Goal: Communication & Community: Answer question/provide support

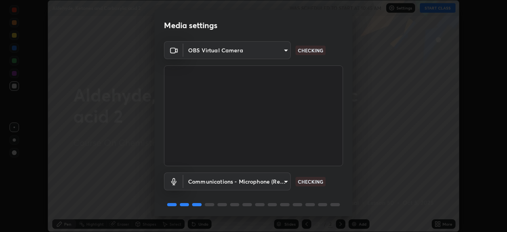
scroll to position [28, 0]
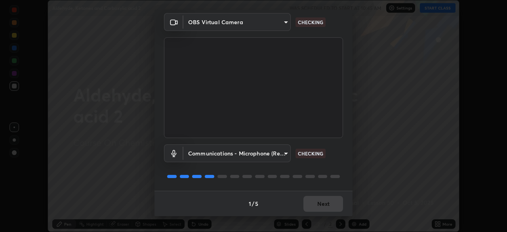
click at [247, 150] on body "Erase all Aldehyde, Ketones and Carboxylic acid 2 WAS SCHEDULED TO START AT 10:…" at bounding box center [253, 116] width 507 height 232
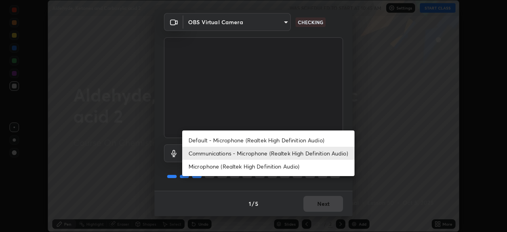
click at [241, 137] on li "Default - Microphone (Realtek High Definition Audio)" at bounding box center [268, 140] width 172 height 13
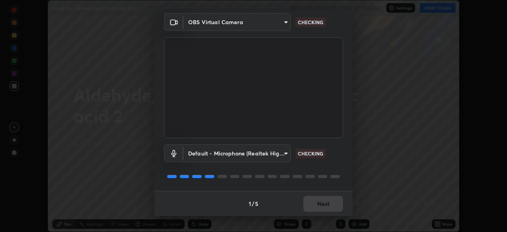
click at [241, 150] on body "Erase all Aldehyde, Ketones and Carboxylic acid 2 WAS SCHEDULED TO START AT 10:…" at bounding box center [253, 116] width 507 height 232
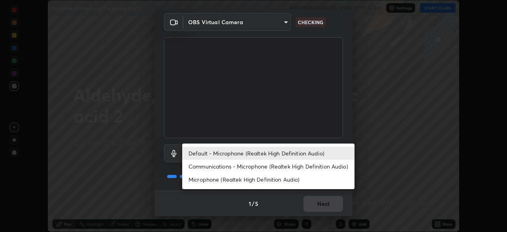
click at [236, 164] on li "Communications - Microphone (Realtek High Definition Audio)" at bounding box center [268, 166] width 172 height 13
type input "communications"
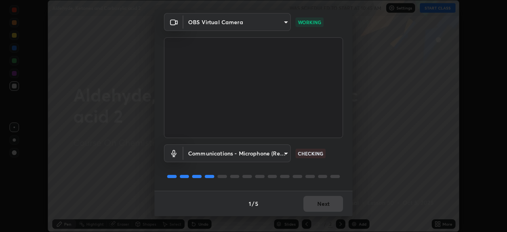
click at [311, 153] on p "CHECKING" at bounding box center [310, 153] width 25 height 7
click at [326, 203] on button "Next" at bounding box center [324, 204] width 40 height 16
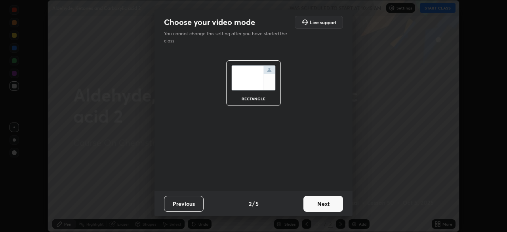
click at [328, 204] on button "Next" at bounding box center [324, 204] width 40 height 16
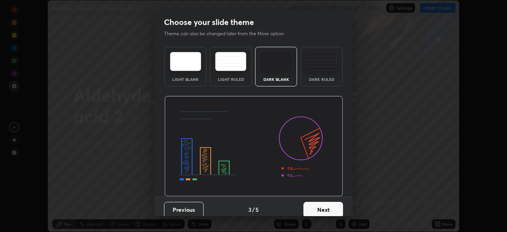
click at [329, 208] on button "Next" at bounding box center [324, 210] width 40 height 16
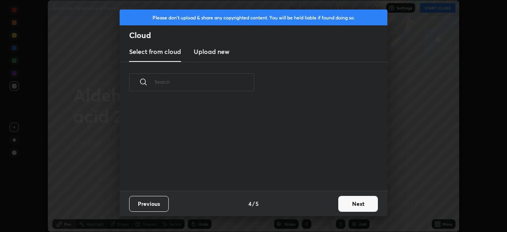
click at [352, 205] on button "Next" at bounding box center [359, 204] width 40 height 16
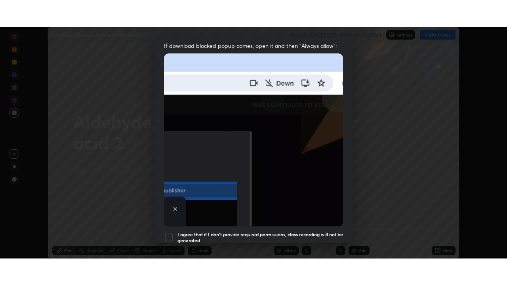
scroll to position [190, 0]
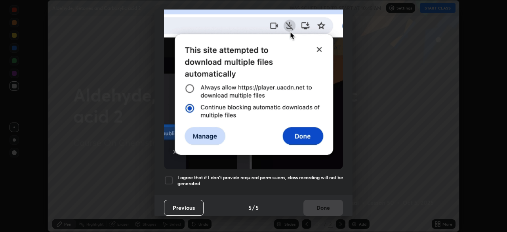
click at [170, 176] on div at bounding box center [169, 181] width 10 height 10
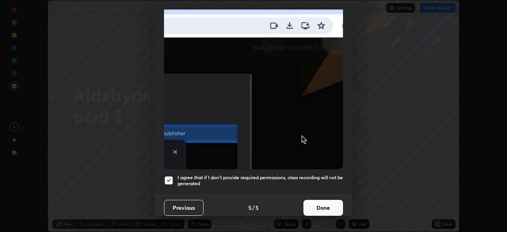
click at [327, 202] on button "Done" at bounding box center [324, 208] width 40 height 16
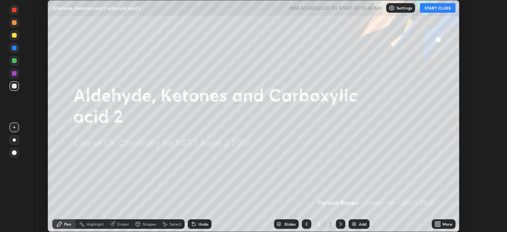
click at [432, 7] on button "START CLASS" at bounding box center [438, 8] width 36 height 10
click at [450, 226] on div "More" at bounding box center [448, 224] width 10 height 4
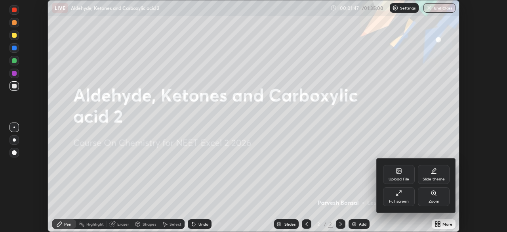
click at [402, 203] on div "Full screen" at bounding box center [399, 201] width 20 height 4
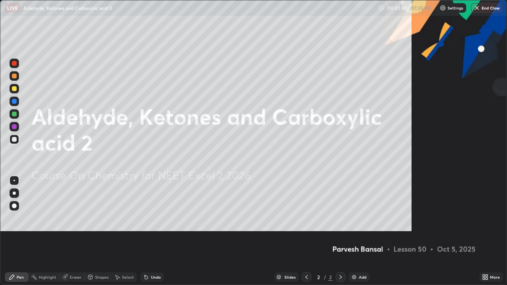
scroll to position [285, 507]
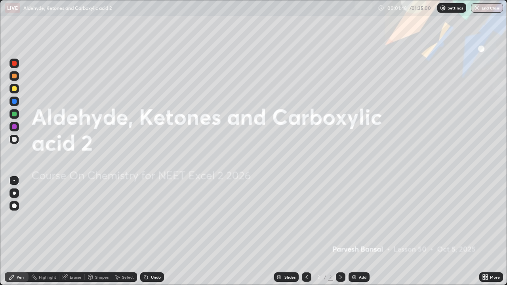
click at [15, 77] on div at bounding box center [14, 76] width 5 height 5
click at [12, 88] on div at bounding box center [14, 88] width 5 height 5
click at [16, 124] on div at bounding box center [15, 127] width 10 height 10
click at [15, 116] on div at bounding box center [14, 114] width 5 height 5
click at [354, 232] on img at bounding box center [354, 277] width 6 height 6
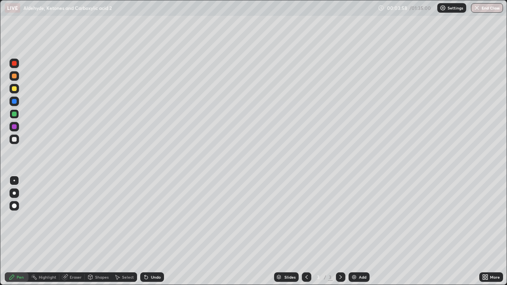
click at [148, 232] on icon at bounding box center [146, 277] width 6 height 6
click at [12, 144] on div at bounding box center [15, 140] width 10 height 10
click at [154, 232] on div "Undo" at bounding box center [156, 278] width 10 height 4
click at [156, 232] on div "Undo" at bounding box center [156, 278] width 10 height 4
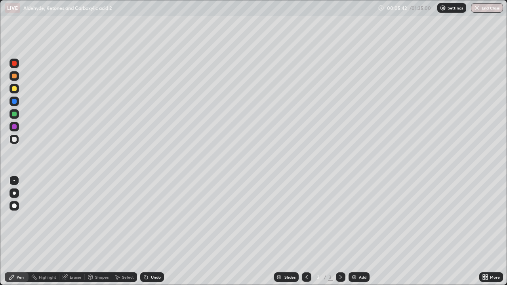
click at [78, 232] on div "Eraser" at bounding box center [71, 278] width 25 height 10
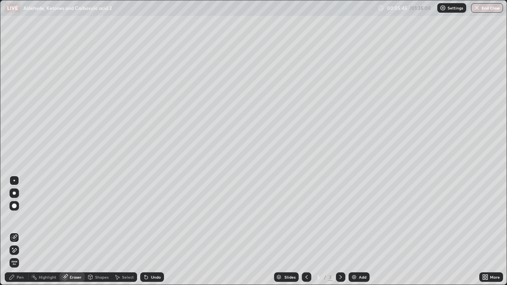
click at [21, 232] on div "Pen" at bounding box center [17, 278] width 24 height 10
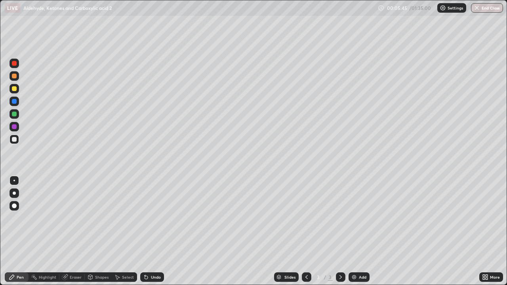
click at [13, 145] on div at bounding box center [15, 139] width 10 height 13
click at [160, 232] on div "Undo" at bounding box center [152, 278] width 24 height 10
click at [161, 232] on div "Undo" at bounding box center [152, 278] width 24 height 10
click at [15, 115] on div at bounding box center [14, 114] width 5 height 5
click at [16, 98] on div at bounding box center [15, 102] width 10 height 10
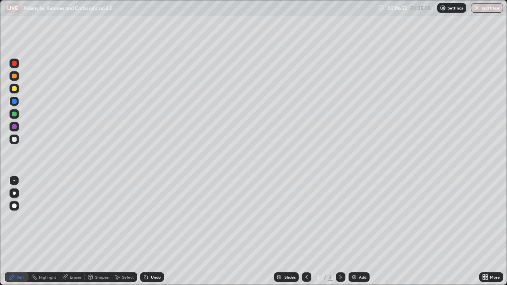
click at [16, 116] on div at bounding box center [14, 114] width 5 height 5
click at [14, 89] on div at bounding box center [14, 88] width 5 height 5
click at [17, 140] on div at bounding box center [15, 140] width 10 height 10
click at [15, 128] on div at bounding box center [14, 126] width 5 height 5
click at [15, 141] on div at bounding box center [14, 139] width 5 height 5
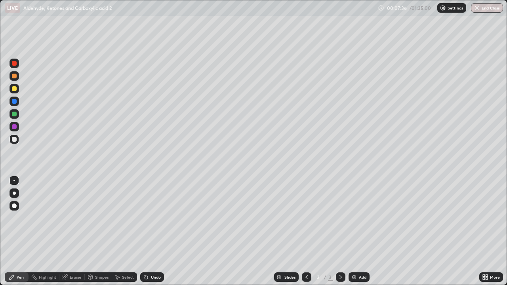
click at [151, 232] on div "Undo" at bounding box center [152, 278] width 24 height 10
click at [152, 232] on div "Undo" at bounding box center [152, 278] width 24 height 10
click at [10, 151] on div "Erase all" at bounding box center [14, 143] width 19 height 254
click at [11, 90] on div at bounding box center [15, 89] width 10 height 10
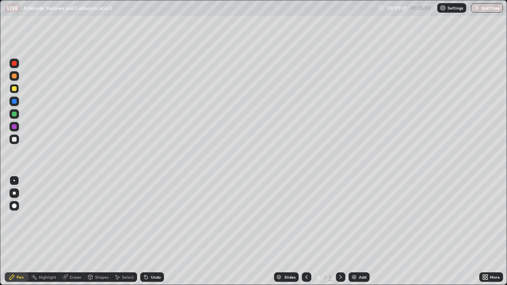
click at [343, 232] on icon at bounding box center [341, 277] width 6 height 6
click at [361, 232] on div "Add" at bounding box center [359, 278] width 21 height 10
click at [16, 116] on div at bounding box center [15, 114] width 10 height 10
click at [13, 73] on div at bounding box center [15, 76] width 10 height 10
click at [17, 73] on div at bounding box center [15, 76] width 10 height 10
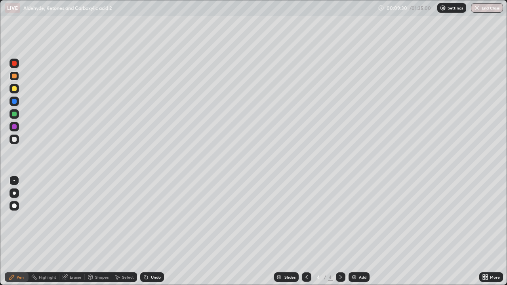
click at [149, 232] on div "Undo" at bounding box center [152, 278] width 24 height 10
click at [14, 136] on div at bounding box center [15, 140] width 10 height 10
click at [15, 114] on div at bounding box center [14, 114] width 5 height 5
click at [14, 126] on div at bounding box center [14, 126] width 5 height 5
click at [15, 78] on div at bounding box center [14, 76] width 5 height 5
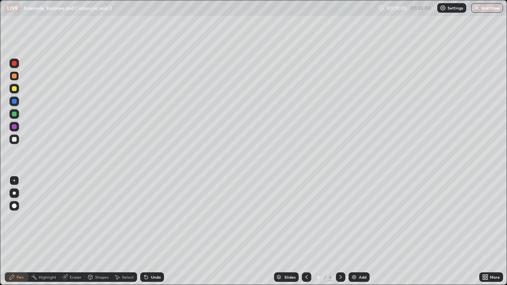
click at [11, 138] on div at bounding box center [15, 140] width 10 height 10
click at [15, 114] on div at bounding box center [14, 114] width 5 height 5
click at [16, 143] on div at bounding box center [15, 140] width 10 height 10
click at [16, 90] on div at bounding box center [14, 88] width 5 height 5
click at [13, 63] on div at bounding box center [14, 63] width 5 height 5
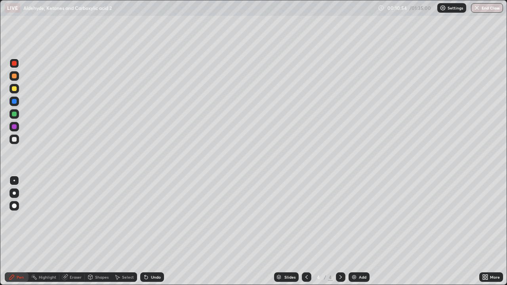
click at [14, 118] on div at bounding box center [15, 114] width 10 height 10
click at [17, 135] on div at bounding box center [15, 140] width 10 height 10
click at [11, 115] on div at bounding box center [15, 114] width 10 height 10
click at [13, 130] on div at bounding box center [15, 127] width 10 height 10
click at [17, 90] on div at bounding box center [15, 89] width 10 height 10
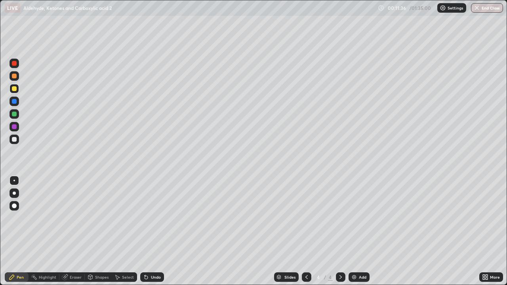
click at [16, 138] on div at bounding box center [14, 139] width 5 height 5
click at [145, 232] on icon at bounding box center [145, 276] width 1 height 1
click at [16, 125] on div at bounding box center [14, 126] width 5 height 5
click at [14, 130] on div at bounding box center [15, 127] width 10 height 10
click at [364, 232] on div "Add" at bounding box center [363, 278] width 8 height 4
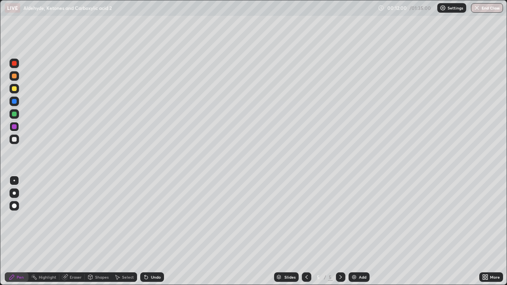
click at [17, 92] on div at bounding box center [15, 89] width 10 height 10
click at [308, 232] on div at bounding box center [307, 278] width 10 height 10
click at [15, 80] on div at bounding box center [15, 76] width 10 height 10
click at [339, 232] on icon at bounding box center [341, 277] width 6 height 6
click at [18, 232] on div "Pen" at bounding box center [20, 278] width 7 height 4
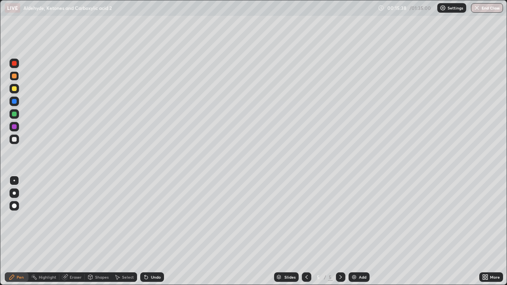
click at [14, 115] on div at bounding box center [14, 114] width 5 height 5
click at [124, 232] on div "Select" at bounding box center [128, 278] width 12 height 4
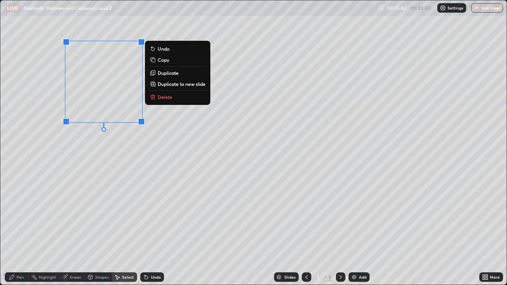
click at [162, 76] on p "Duplicate" at bounding box center [168, 73] width 21 height 6
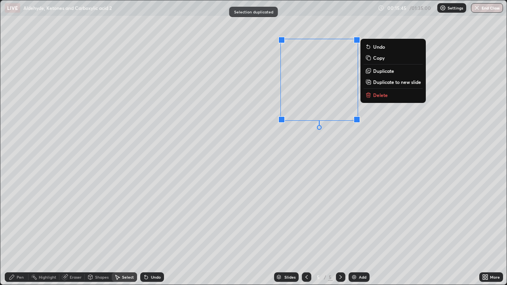
click at [71, 232] on div "Eraser" at bounding box center [71, 278] width 25 height 10
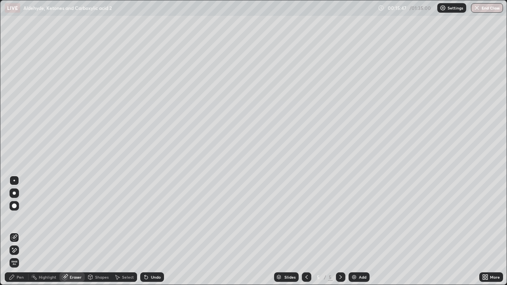
click at [21, 232] on div "Pen" at bounding box center [17, 278] width 24 height 10
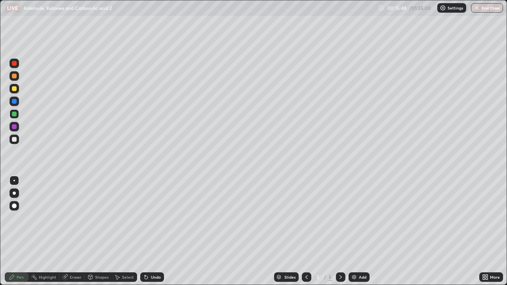
click at [13, 89] on div at bounding box center [14, 88] width 5 height 5
click at [75, 232] on div "Eraser" at bounding box center [76, 278] width 12 height 4
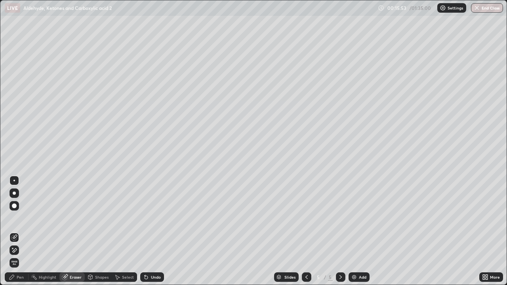
click at [22, 232] on div "Pen" at bounding box center [20, 278] width 7 height 4
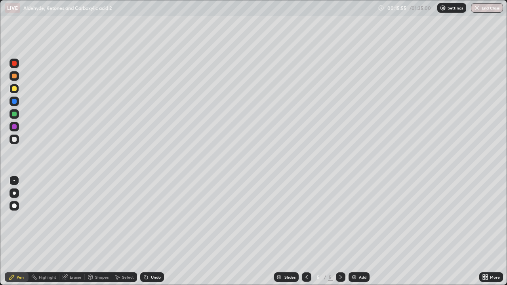
click at [14, 115] on div at bounding box center [14, 114] width 5 height 5
click at [15, 136] on div at bounding box center [15, 140] width 10 height 10
click at [352, 232] on img at bounding box center [354, 277] width 6 height 6
click at [16, 93] on div at bounding box center [15, 89] width 10 height 10
click at [11, 112] on div at bounding box center [15, 114] width 10 height 10
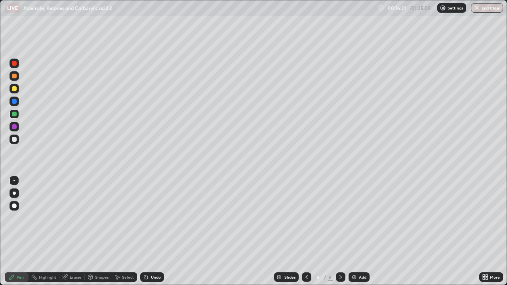
click at [10, 115] on div at bounding box center [15, 114] width 10 height 10
click at [18, 143] on div at bounding box center [15, 140] width 10 height 10
click at [14, 142] on div at bounding box center [15, 140] width 10 height 10
click at [16, 92] on div at bounding box center [15, 89] width 10 height 10
click at [13, 137] on div at bounding box center [14, 139] width 5 height 5
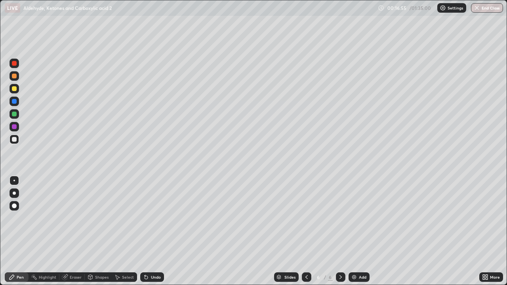
click at [78, 232] on div "Eraser" at bounding box center [71, 278] width 25 height 10
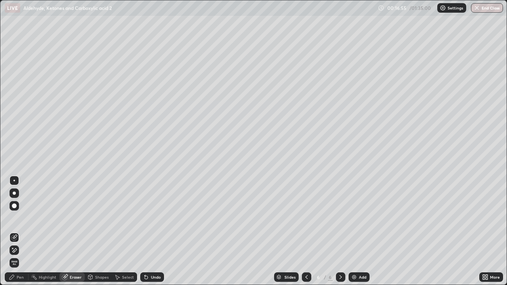
click at [19, 232] on div at bounding box center [15, 250] width 10 height 13
click at [26, 232] on div "Pen" at bounding box center [17, 278] width 24 height 10
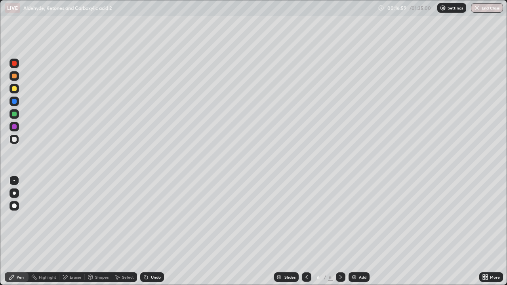
click at [16, 109] on div at bounding box center [15, 114] width 10 height 10
click at [11, 80] on div at bounding box center [15, 76] width 10 height 10
click at [11, 86] on div at bounding box center [15, 89] width 10 height 10
click at [10, 115] on div at bounding box center [15, 114] width 10 height 10
click at [12, 105] on div at bounding box center [15, 102] width 10 height 10
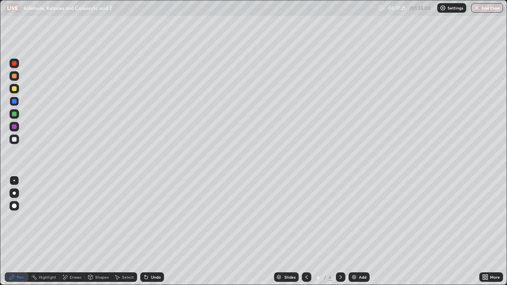
click at [12, 116] on div at bounding box center [14, 114] width 5 height 5
click at [12, 137] on div at bounding box center [15, 140] width 10 height 10
click at [148, 232] on div "Undo" at bounding box center [152, 278] width 24 height 10
click at [14, 128] on div at bounding box center [14, 126] width 5 height 5
click at [13, 101] on div at bounding box center [14, 101] width 5 height 5
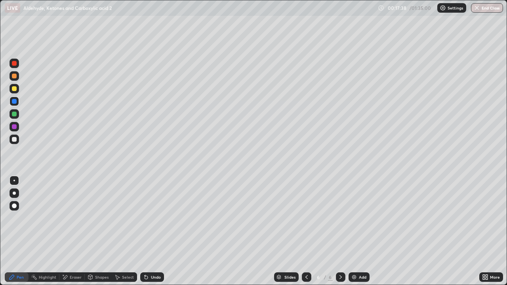
click at [18, 141] on div at bounding box center [15, 140] width 10 height 10
click at [14, 77] on div at bounding box center [14, 76] width 5 height 5
click at [146, 232] on div "Undo" at bounding box center [152, 278] width 24 height 10
click at [149, 232] on div "Undo" at bounding box center [152, 278] width 24 height 10
click at [149, 232] on div "Undo" at bounding box center [150, 278] width 27 height 16
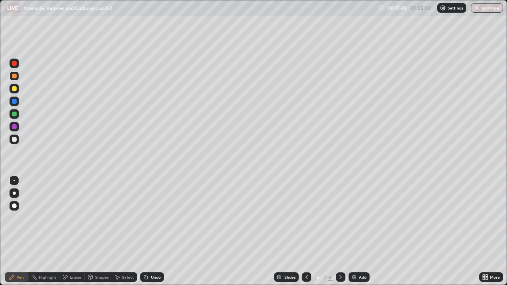
click at [18, 139] on div at bounding box center [15, 140] width 10 height 10
click at [16, 88] on div at bounding box center [14, 88] width 5 height 5
click at [16, 143] on div at bounding box center [15, 140] width 10 height 10
click at [119, 232] on icon at bounding box center [118, 278] width 4 height 5
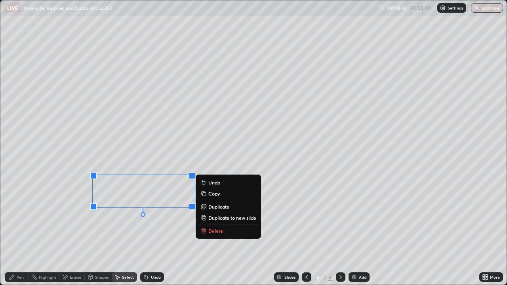
click at [209, 207] on p "Duplicate" at bounding box center [219, 207] width 21 height 6
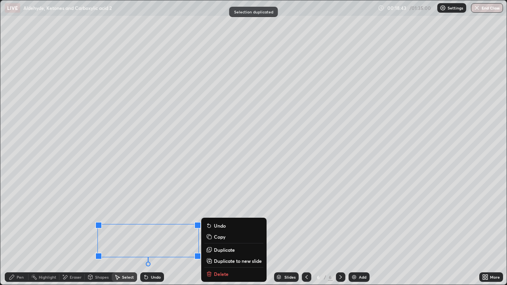
click at [9, 232] on icon at bounding box center [12, 277] width 6 height 6
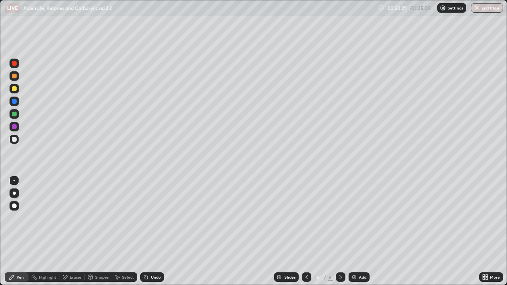
click at [117, 232] on icon at bounding box center [117, 277] width 6 height 6
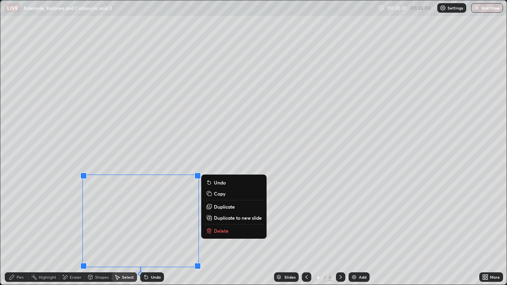
click at [221, 217] on p "Duplicate to new slide" at bounding box center [238, 218] width 48 height 6
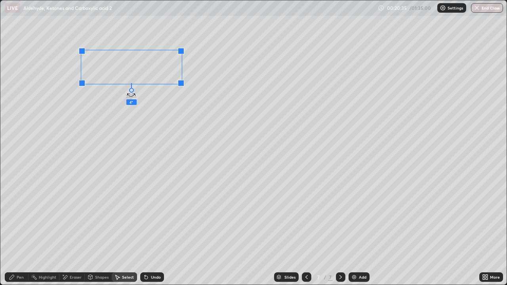
click at [135, 88] on div "4 ° Undo Copy Duplicate Duplicate to new slide Delete" at bounding box center [253, 142] width 507 height 285
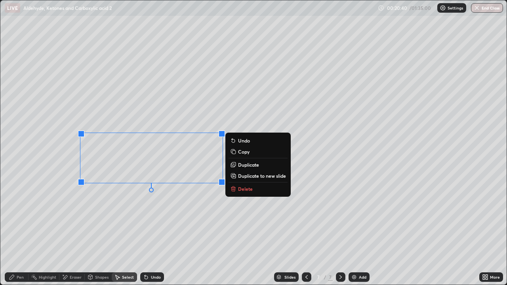
click at [188, 227] on div "0 ° Undo Copy Duplicate Duplicate to new slide Delete" at bounding box center [253, 142] width 507 height 285
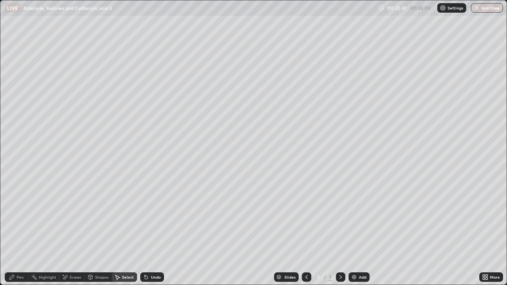
click at [306, 232] on icon at bounding box center [307, 277] width 6 height 6
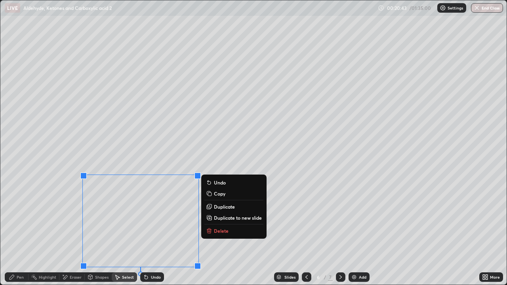
click at [218, 231] on p "Delete" at bounding box center [221, 231] width 15 height 6
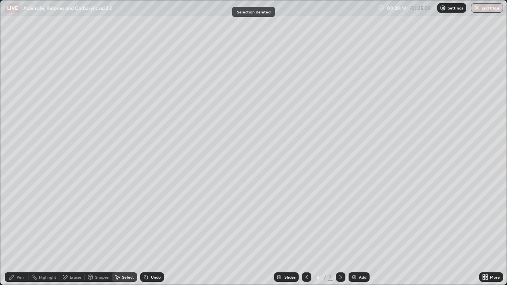
click at [339, 232] on icon at bounding box center [341, 277] width 6 height 6
click at [23, 232] on div "Pen" at bounding box center [17, 278] width 24 height 10
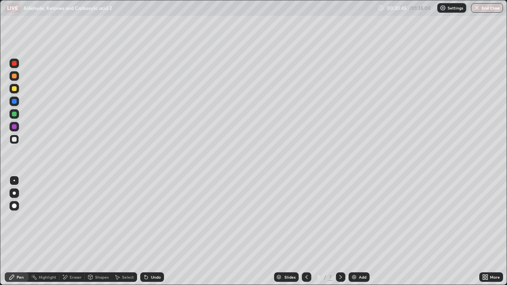
click at [19, 111] on div at bounding box center [15, 114] width 10 height 13
click at [16, 78] on div at bounding box center [15, 76] width 10 height 10
click at [18, 92] on div at bounding box center [15, 88] width 10 height 13
click at [12, 135] on div at bounding box center [15, 140] width 10 height 10
click at [12, 90] on div at bounding box center [15, 89] width 10 height 10
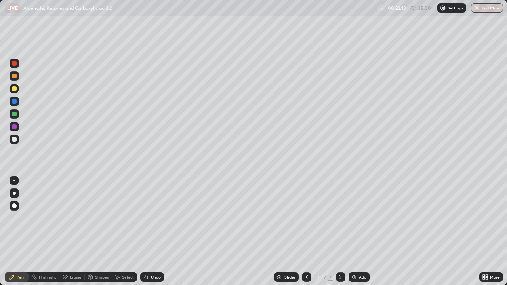
click at [14, 103] on div at bounding box center [14, 101] width 5 height 5
click at [13, 111] on div at bounding box center [15, 114] width 10 height 10
click at [11, 128] on div at bounding box center [15, 127] width 10 height 10
click at [155, 232] on div "Undo" at bounding box center [152, 278] width 24 height 10
click at [157, 232] on div "Undo" at bounding box center [156, 278] width 10 height 4
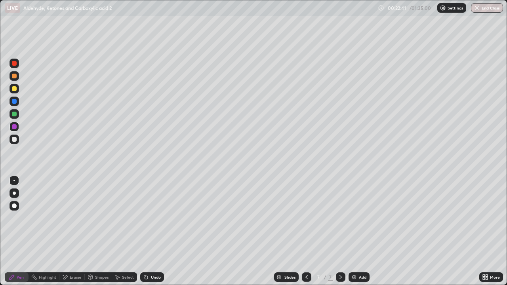
click at [157, 232] on div "Undo" at bounding box center [156, 278] width 10 height 4
click at [153, 232] on div "Undo" at bounding box center [156, 278] width 10 height 4
click at [157, 232] on div "Undo" at bounding box center [156, 278] width 10 height 4
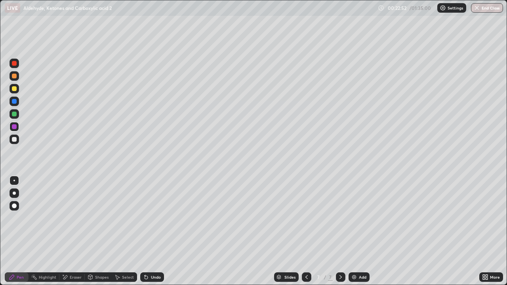
click at [159, 232] on div "Undo" at bounding box center [156, 278] width 10 height 4
click at [163, 232] on div "Undo" at bounding box center [152, 278] width 24 height 10
click at [161, 232] on div "Undo" at bounding box center [152, 278] width 24 height 10
click at [162, 232] on div "Undo" at bounding box center [152, 278] width 24 height 10
click at [153, 232] on div "Undo" at bounding box center [152, 278] width 24 height 10
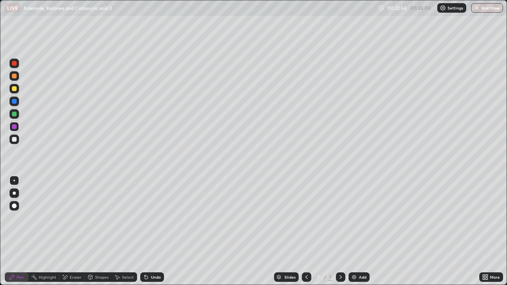
click at [153, 232] on div "Undo" at bounding box center [152, 278] width 24 height 10
click at [14, 138] on div at bounding box center [14, 139] width 5 height 5
click at [156, 232] on div "Undo" at bounding box center [152, 278] width 24 height 10
click at [158, 232] on div "Undo" at bounding box center [156, 278] width 10 height 4
click at [157, 232] on div "Undo" at bounding box center [152, 278] width 24 height 10
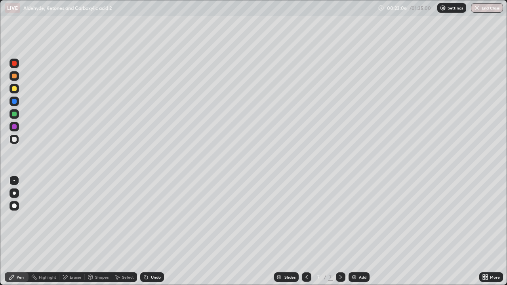
click at [70, 232] on div "Eraser" at bounding box center [76, 278] width 12 height 4
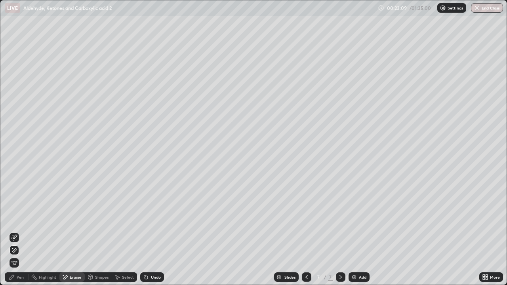
click at [16, 232] on div "Pen" at bounding box center [17, 278] width 24 height 10
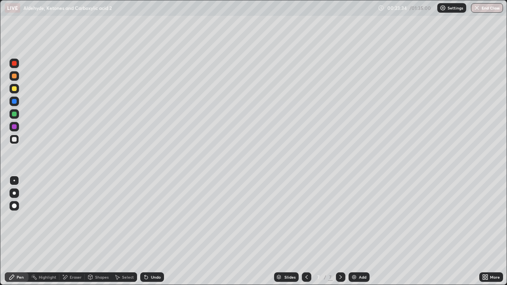
click at [75, 232] on div "Eraser" at bounding box center [71, 278] width 25 height 10
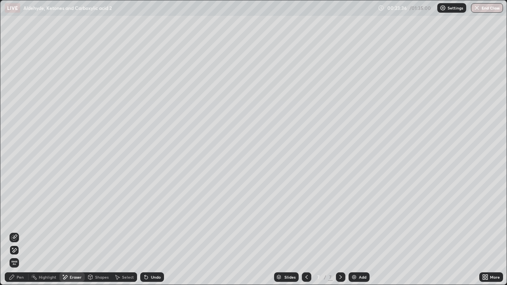
click at [22, 232] on div "Pen" at bounding box center [17, 278] width 24 height 10
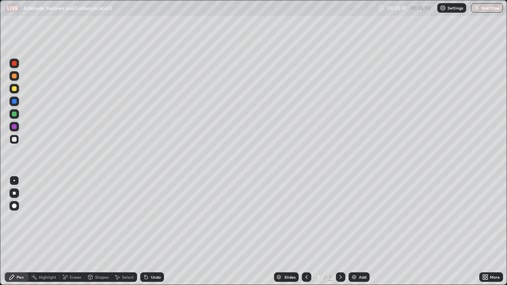
click at [19, 111] on div at bounding box center [15, 114] width 10 height 13
click at [17, 92] on div at bounding box center [15, 89] width 10 height 10
click at [63, 232] on icon at bounding box center [63, 275] width 1 height 1
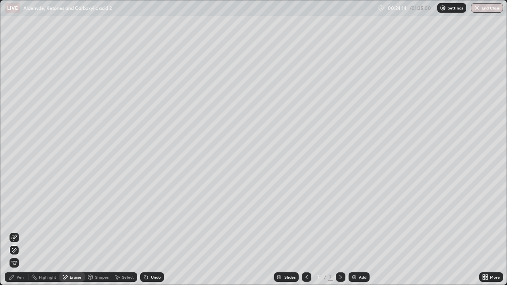
click at [354, 232] on img at bounding box center [354, 277] width 6 height 6
click at [18, 232] on div "Pen" at bounding box center [17, 278] width 24 height 10
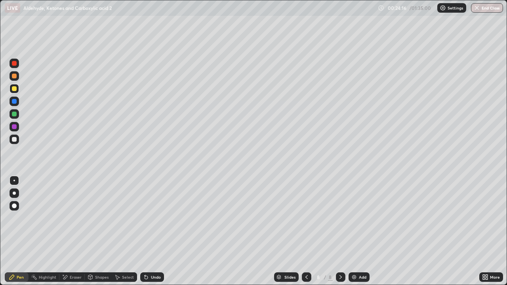
click at [15, 207] on div at bounding box center [14, 206] width 5 height 5
click at [17, 90] on div at bounding box center [15, 89] width 10 height 10
click at [14, 112] on div at bounding box center [14, 114] width 5 height 5
click at [17, 145] on div at bounding box center [15, 139] width 10 height 13
click at [12, 116] on div at bounding box center [14, 114] width 5 height 5
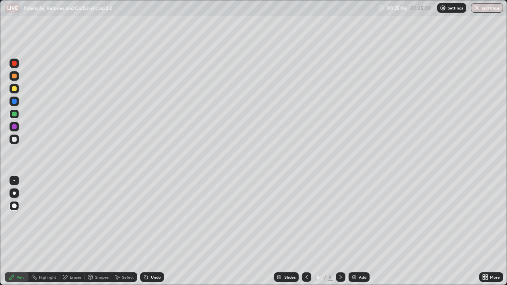
click at [14, 140] on div at bounding box center [14, 139] width 5 height 5
click at [13, 88] on div at bounding box center [14, 88] width 5 height 5
click at [15, 139] on div at bounding box center [14, 139] width 5 height 5
click at [14, 181] on div at bounding box center [14, 181] width 2 height 2
click at [146, 232] on div "Undo" at bounding box center [152, 278] width 24 height 10
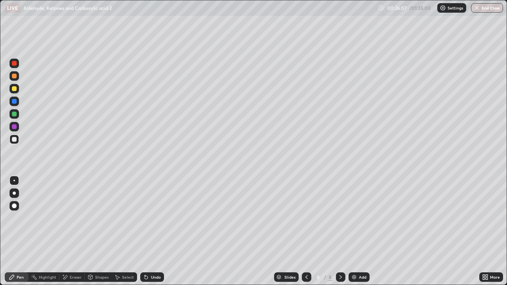
click at [18, 113] on div at bounding box center [15, 114] width 10 height 10
click at [123, 232] on div "Select" at bounding box center [128, 278] width 12 height 4
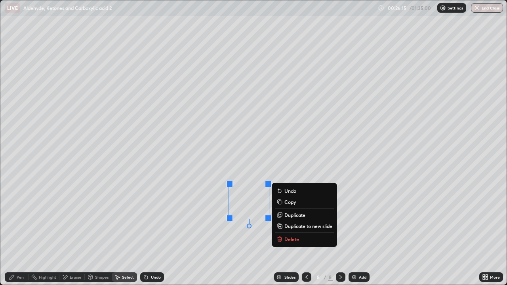
click at [285, 216] on p "Duplicate" at bounding box center [295, 215] width 21 height 6
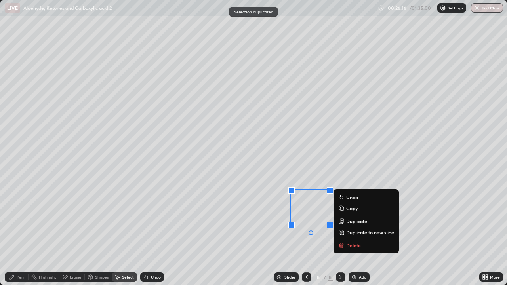
click at [17, 232] on div "Pen" at bounding box center [20, 278] width 7 height 4
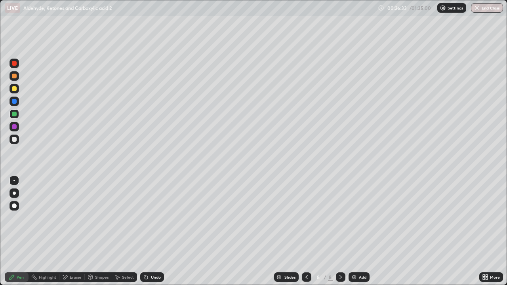
click at [151, 232] on div "Undo" at bounding box center [152, 278] width 24 height 10
click at [153, 232] on div "Undo" at bounding box center [156, 278] width 10 height 4
click at [153, 232] on div "Undo" at bounding box center [152, 278] width 24 height 10
click at [152, 232] on div "Undo" at bounding box center [156, 278] width 10 height 4
click at [152, 232] on div "Undo" at bounding box center [152, 278] width 24 height 10
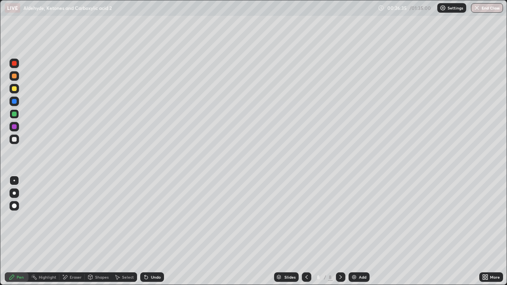
click at [149, 232] on div "Undo" at bounding box center [152, 278] width 24 height 10
click at [145, 232] on icon at bounding box center [146, 277] width 3 height 3
click at [12, 140] on div at bounding box center [14, 139] width 5 height 5
click at [15, 89] on div at bounding box center [14, 88] width 5 height 5
click at [17, 111] on div at bounding box center [15, 114] width 10 height 10
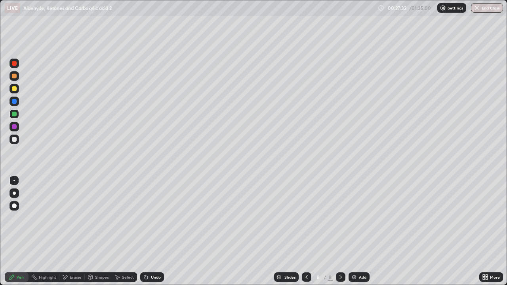
click at [11, 142] on div at bounding box center [15, 140] width 10 height 10
click at [15, 128] on div at bounding box center [14, 126] width 5 height 5
click at [361, 232] on div "Add" at bounding box center [363, 278] width 8 height 4
click at [13, 92] on div at bounding box center [15, 89] width 10 height 10
click at [13, 90] on div at bounding box center [14, 88] width 5 height 5
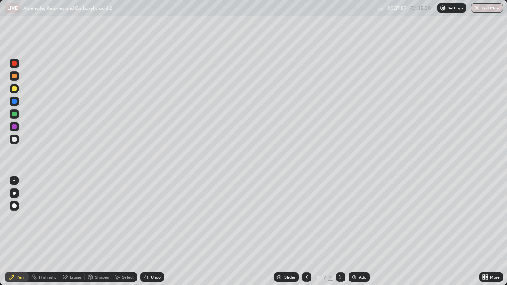
click at [15, 128] on div at bounding box center [14, 126] width 5 height 5
click at [14, 139] on div at bounding box center [14, 139] width 5 height 5
click at [14, 143] on div at bounding box center [15, 140] width 10 height 10
click at [153, 232] on div "Undo" at bounding box center [152, 278] width 24 height 10
click at [150, 232] on div "Undo" at bounding box center [152, 278] width 24 height 10
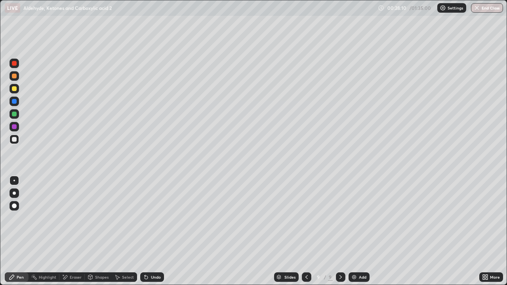
click at [150, 232] on div "Undo" at bounding box center [152, 278] width 24 height 10
click at [147, 232] on div "Undo" at bounding box center [152, 278] width 24 height 10
click at [153, 232] on div "Undo" at bounding box center [152, 278] width 24 height 10
click at [11, 117] on div at bounding box center [15, 114] width 10 height 10
click at [74, 232] on div "Eraser" at bounding box center [76, 278] width 12 height 4
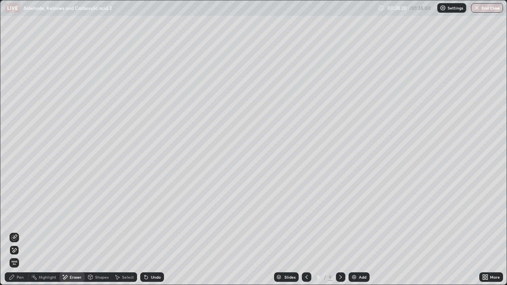
click at [19, 232] on div "Pen" at bounding box center [20, 278] width 7 height 4
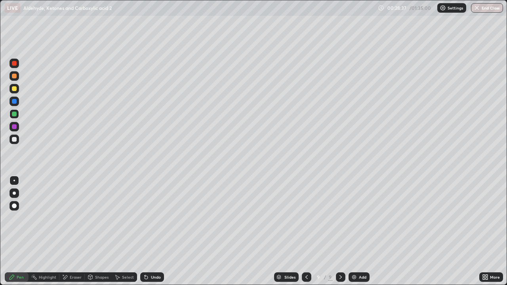
click at [14, 142] on div at bounding box center [15, 140] width 10 height 10
click at [14, 102] on div at bounding box center [14, 101] width 5 height 5
click at [15, 114] on div at bounding box center [14, 114] width 5 height 5
click at [16, 140] on div at bounding box center [14, 139] width 5 height 5
click at [15, 90] on div at bounding box center [14, 88] width 5 height 5
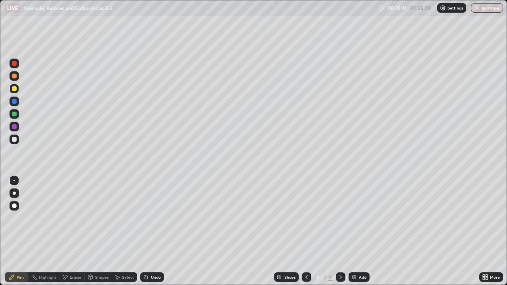
click at [357, 232] on div "Add" at bounding box center [359, 278] width 21 height 10
click at [14, 113] on div at bounding box center [14, 114] width 5 height 5
click at [149, 232] on div "Undo" at bounding box center [152, 278] width 24 height 10
click at [13, 93] on div at bounding box center [15, 89] width 10 height 10
click at [14, 77] on div at bounding box center [14, 76] width 5 height 5
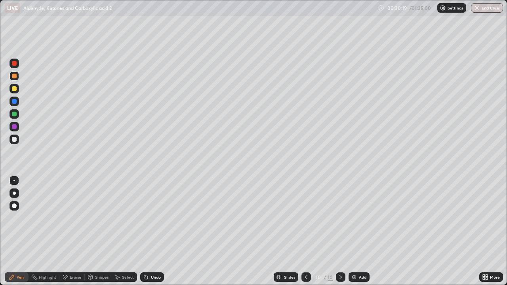
click at [15, 142] on div at bounding box center [14, 139] width 5 height 5
click at [19, 63] on div at bounding box center [15, 64] width 10 height 10
click at [15, 130] on div at bounding box center [15, 127] width 10 height 10
click at [16, 136] on div at bounding box center [15, 140] width 10 height 10
click at [151, 232] on div "Undo" at bounding box center [156, 278] width 10 height 4
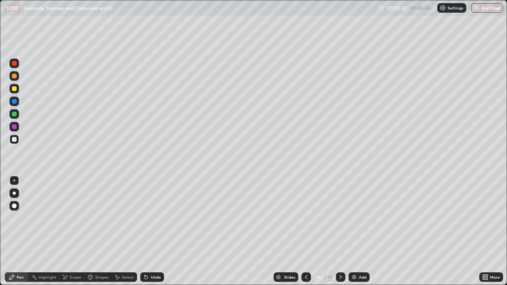
click at [155, 232] on div "Undo" at bounding box center [156, 278] width 10 height 4
click at [158, 232] on div "Undo" at bounding box center [152, 278] width 24 height 10
click at [15, 118] on div at bounding box center [15, 114] width 10 height 10
click at [10, 138] on div at bounding box center [15, 140] width 10 height 10
click at [14, 126] on div at bounding box center [14, 126] width 5 height 5
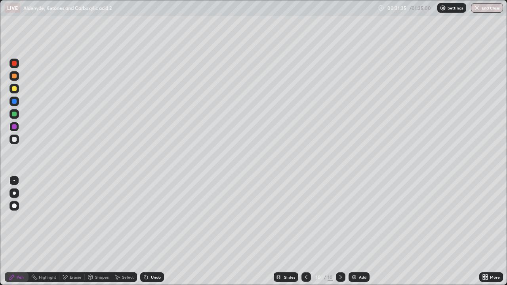
click at [157, 232] on div "Undo" at bounding box center [156, 278] width 10 height 4
click at [156, 232] on div "Undo" at bounding box center [156, 278] width 10 height 4
click at [13, 143] on div at bounding box center [15, 140] width 10 height 10
click at [12, 93] on div at bounding box center [15, 89] width 10 height 10
click at [144, 232] on div "Undo" at bounding box center [152, 278] width 24 height 10
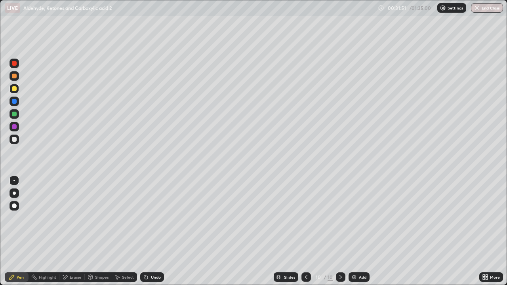
click at [149, 232] on div "Undo" at bounding box center [152, 278] width 24 height 10
click at [151, 232] on div "Undo" at bounding box center [152, 278] width 24 height 10
click at [151, 232] on div "Undo" at bounding box center [150, 278] width 27 height 16
click at [14, 142] on div at bounding box center [14, 139] width 5 height 5
click at [148, 232] on div "Undo" at bounding box center [152, 278] width 24 height 10
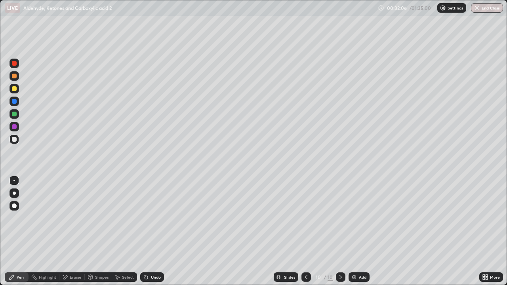
click at [146, 232] on icon at bounding box center [146, 277] width 6 height 6
click at [148, 232] on div "Undo" at bounding box center [152, 278] width 24 height 10
click at [15, 115] on div at bounding box center [14, 114] width 5 height 5
click at [13, 138] on div at bounding box center [14, 139] width 5 height 5
click at [14, 117] on div at bounding box center [15, 114] width 10 height 10
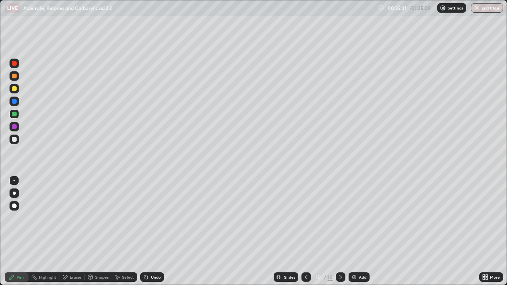
click at [306, 232] on div at bounding box center [307, 278] width 10 height 10
click at [18, 141] on div at bounding box center [15, 140] width 10 height 10
click at [159, 232] on div "Undo" at bounding box center [152, 278] width 24 height 10
click at [14, 115] on div at bounding box center [14, 114] width 5 height 5
click at [14, 139] on div at bounding box center [14, 139] width 5 height 5
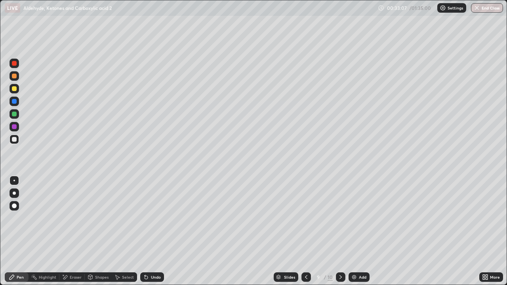
click at [341, 232] on icon at bounding box center [341, 278] width 2 height 4
click at [304, 232] on div at bounding box center [307, 278] width 10 height 10
click at [125, 232] on div "Select" at bounding box center [124, 278] width 25 height 10
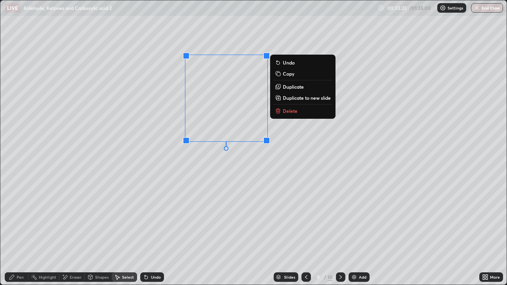
click at [286, 87] on p "Duplicate" at bounding box center [293, 87] width 21 height 6
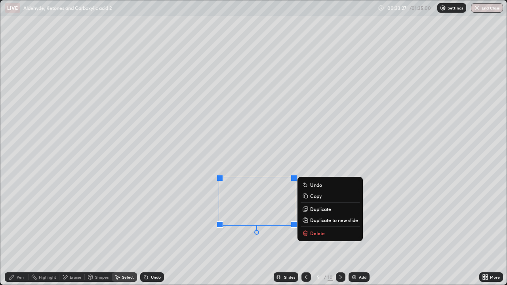
click at [190, 232] on div "0 ° Undo Copy Duplicate Duplicate to new slide Delete" at bounding box center [253, 142] width 507 height 285
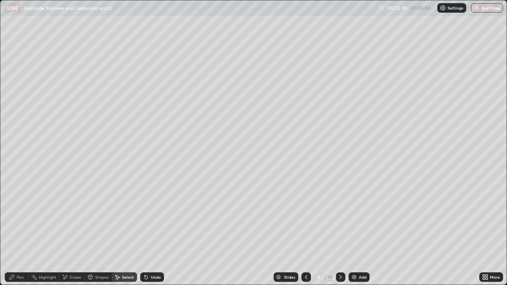
click at [76, 232] on div "Eraser" at bounding box center [76, 278] width 12 height 4
click at [16, 232] on div "Pen" at bounding box center [17, 278] width 24 height 10
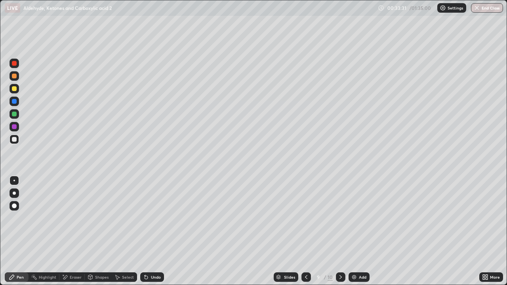
click at [154, 232] on div "Undo" at bounding box center [150, 278] width 27 height 16
click at [14, 115] on div at bounding box center [14, 114] width 5 height 5
click at [145, 232] on icon at bounding box center [146, 277] width 3 height 3
click at [338, 232] on div at bounding box center [341, 278] width 10 height 16
click at [355, 232] on div "Add" at bounding box center [359, 278] width 21 height 10
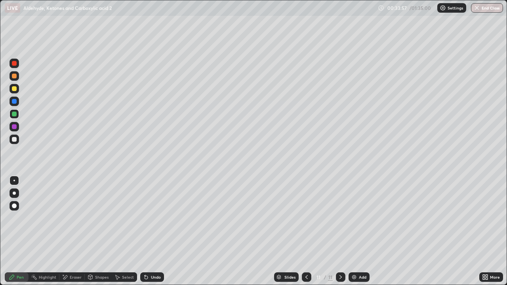
click at [12, 139] on div at bounding box center [14, 139] width 5 height 5
click at [13, 89] on div at bounding box center [14, 88] width 5 height 5
click at [69, 232] on div "Eraser" at bounding box center [71, 278] width 25 height 10
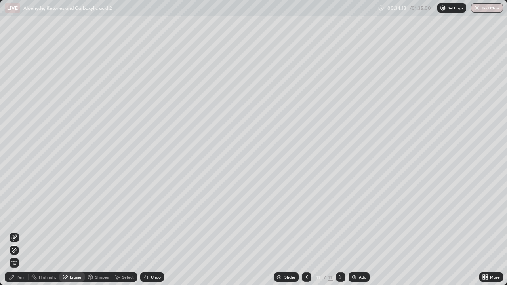
click at [13, 232] on icon at bounding box center [12, 277] width 6 height 6
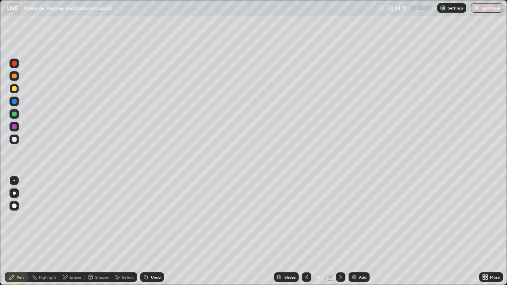
click at [14, 116] on div at bounding box center [14, 114] width 5 height 5
click at [15, 76] on div at bounding box center [14, 76] width 5 height 5
click at [302, 232] on div at bounding box center [307, 278] width 10 height 10
click at [341, 232] on div at bounding box center [341, 278] width 10 height 10
click at [150, 232] on div "Undo" at bounding box center [152, 278] width 24 height 10
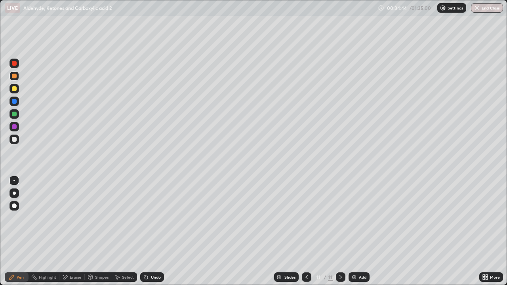
click at [153, 232] on div "Undo" at bounding box center [152, 278] width 24 height 10
click at [148, 232] on div "Undo" at bounding box center [152, 278] width 24 height 10
click at [19, 101] on div at bounding box center [15, 102] width 10 height 10
click at [18, 115] on div at bounding box center [15, 114] width 10 height 10
click at [11, 151] on div "Erase all" at bounding box center [14, 143] width 19 height 254
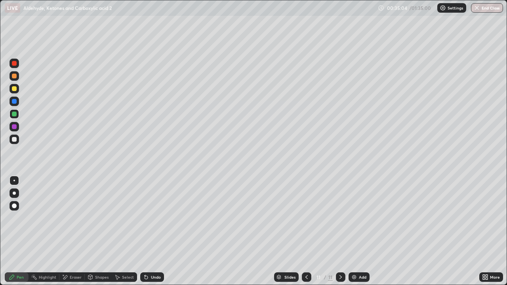
click at [15, 76] on div at bounding box center [14, 76] width 5 height 5
click at [16, 68] on div at bounding box center [15, 64] width 10 height 10
click at [15, 117] on div at bounding box center [15, 114] width 10 height 10
click at [354, 232] on img at bounding box center [354, 277] width 6 height 6
click at [14, 140] on div at bounding box center [14, 139] width 5 height 5
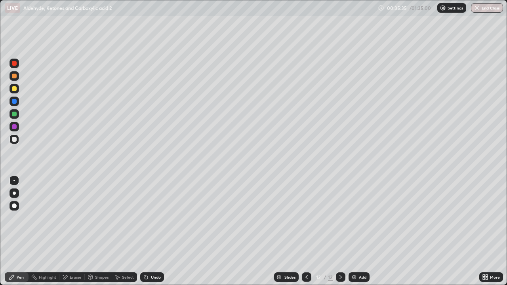
click at [122, 232] on div "Select" at bounding box center [124, 278] width 25 height 10
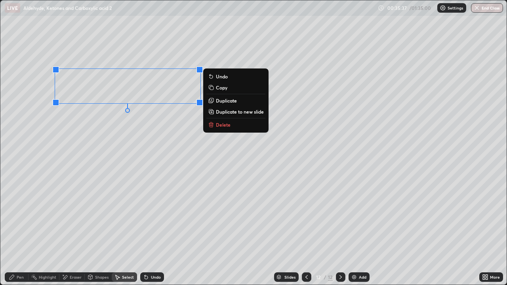
click at [218, 101] on p "Duplicate" at bounding box center [226, 101] width 21 height 6
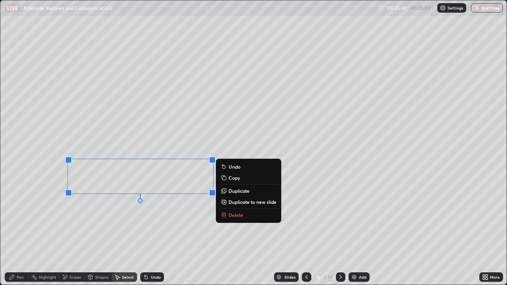
click at [10, 232] on div "Pen" at bounding box center [17, 278] width 24 height 10
click at [17, 232] on div "Pen" at bounding box center [20, 278] width 7 height 4
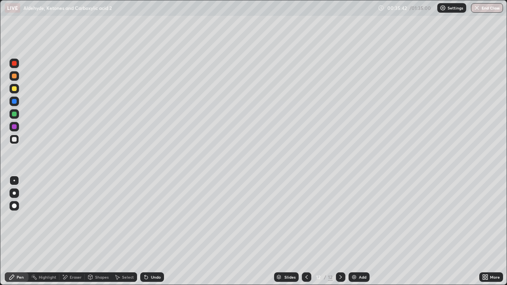
click at [76, 232] on div "Eraser" at bounding box center [71, 278] width 25 height 10
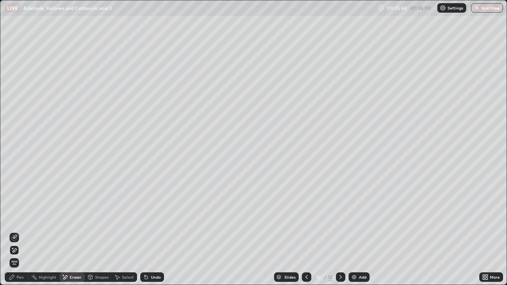
click at [18, 232] on div "Pen" at bounding box center [20, 278] width 7 height 4
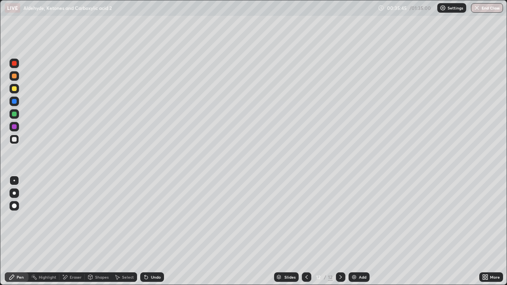
click at [14, 115] on div at bounding box center [14, 114] width 5 height 5
click at [13, 140] on div at bounding box center [14, 139] width 5 height 5
click at [13, 125] on div at bounding box center [14, 126] width 5 height 5
click at [13, 115] on div at bounding box center [14, 114] width 5 height 5
click at [156, 232] on div "Undo" at bounding box center [152, 278] width 24 height 10
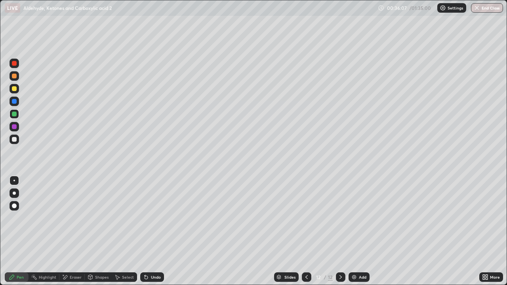
click at [154, 232] on div "Undo" at bounding box center [152, 278] width 24 height 10
click at [151, 232] on div "Undo" at bounding box center [152, 278] width 24 height 10
click at [122, 232] on div "Select" at bounding box center [124, 278] width 25 height 10
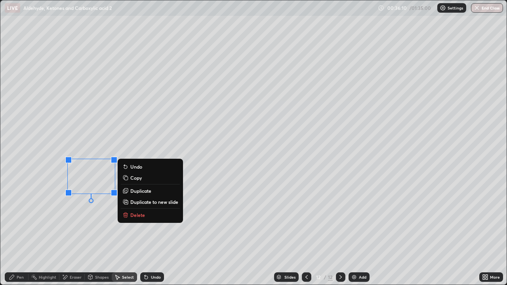
click at [141, 193] on p "Duplicate" at bounding box center [140, 191] width 21 height 6
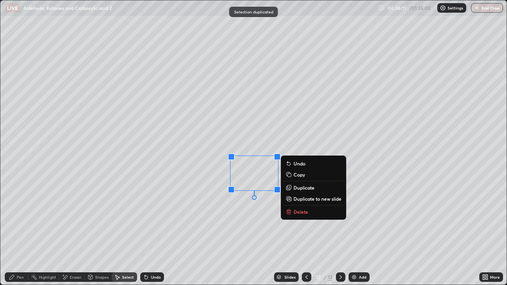
click at [22, 232] on div "Pen" at bounding box center [17, 278] width 24 height 10
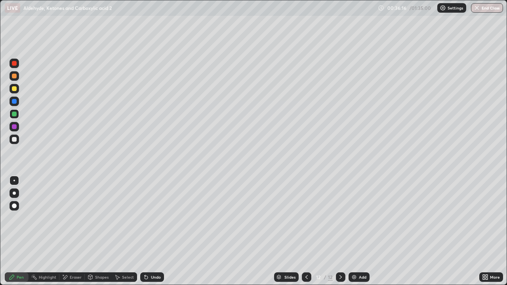
click at [14, 89] on div at bounding box center [14, 88] width 5 height 5
click at [11, 141] on div at bounding box center [15, 140] width 10 height 10
click at [353, 232] on img at bounding box center [354, 277] width 6 height 6
click at [127, 232] on div "Select" at bounding box center [128, 278] width 12 height 4
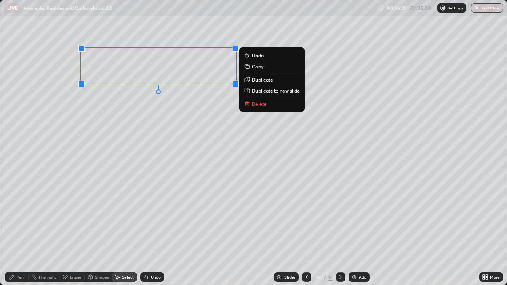
click at [256, 79] on p "Duplicate" at bounding box center [262, 80] width 21 height 6
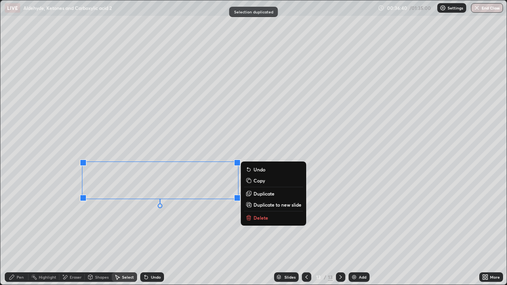
click at [75, 232] on div "Eraser" at bounding box center [76, 278] width 12 height 4
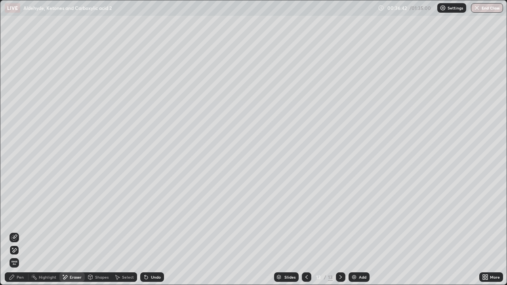
click at [16, 232] on div "Pen" at bounding box center [17, 278] width 24 height 10
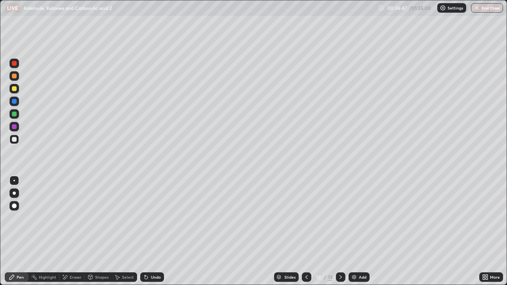
click at [11, 113] on div at bounding box center [15, 114] width 10 height 10
click at [15, 90] on div at bounding box center [14, 88] width 5 height 5
click at [153, 232] on div "Undo" at bounding box center [156, 278] width 10 height 4
click at [307, 232] on icon at bounding box center [307, 277] width 6 height 6
click at [306, 232] on div at bounding box center [307, 278] width 10 height 10
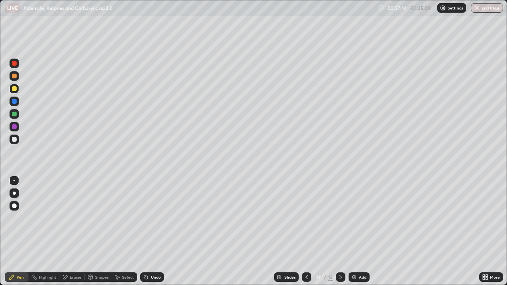
click at [306, 232] on div at bounding box center [307, 278] width 10 height 10
click at [306, 232] on icon at bounding box center [307, 278] width 2 height 4
click at [305, 232] on icon at bounding box center [307, 277] width 6 height 6
click at [306, 232] on icon at bounding box center [307, 277] width 6 height 6
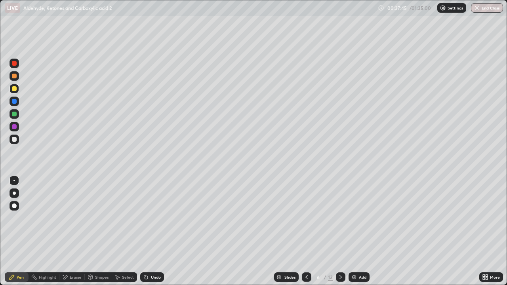
click at [306, 232] on icon at bounding box center [307, 277] width 6 height 6
click at [302, 232] on div at bounding box center [307, 278] width 10 height 10
click at [337, 232] on div at bounding box center [341, 278] width 10 height 10
click at [340, 232] on icon at bounding box center [341, 277] width 6 height 6
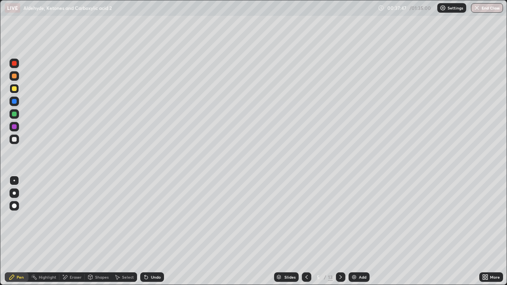
click at [336, 232] on div at bounding box center [341, 278] width 10 height 10
click at [338, 232] on icon at bounding box center [341, 277] width 6 height 6
click at [339, 232] on div at bounding box center [341, 278] width 10 height 10
click at [339, 232] on icon at bounding box center [341, 277] width 6 height 6
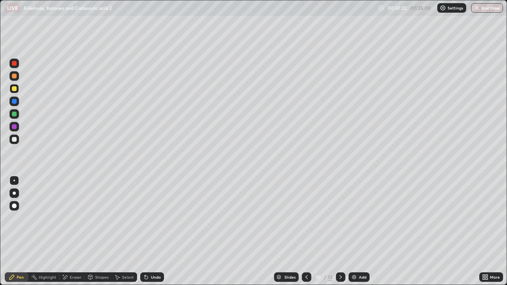
click at [344, 232] on div at bounding box center [341, 278] width 10 height 10
click at [340, 232] on icon at bounding box center [341, 277] width 6 height 6
click at [353, 232] on img at bounding box center [354, 277] width 6 height 6
click at [14, 115] on div at bounding box center [14, 114] width 5 height 5
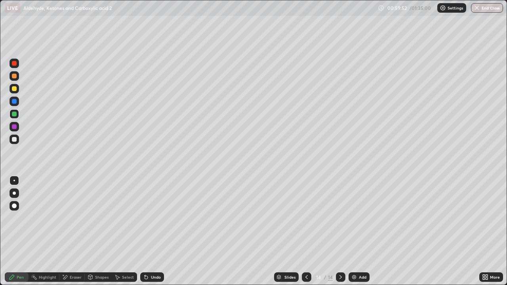
click at [17, 143] on div at bounding box center [15, 140] width 10 height 10
click at [15, 140] on div at bounding box center [14, 139] width 5 height 5
click at [14, 114] on div at bounding box center [14, 114] width 5 height 5
click at [14, 89] on div at bounding box center [14, 88] width 5 height 5
click at [14, 130] on div at bounding box center [15, 127] width 10 height 10
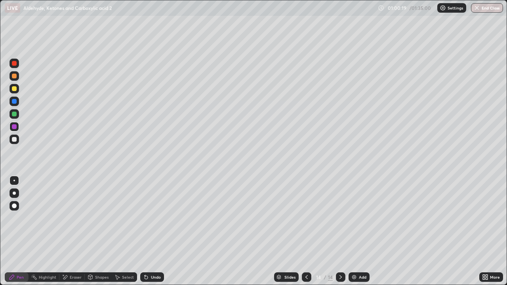
click at [15, 138] on div at bounding box center [14, 139] width 5 height 5
click at [13, 112] on div at bounding box center [14, 114] width 5 height 5
click at [17, 136] on div at bounding box center [15, 140] width 10 height 10
click at [11, 113] on div at bounding box center [15, 114] width 10 height 10
click at [14, 139] on div at bounding box center [14, 139] width 5 height 5
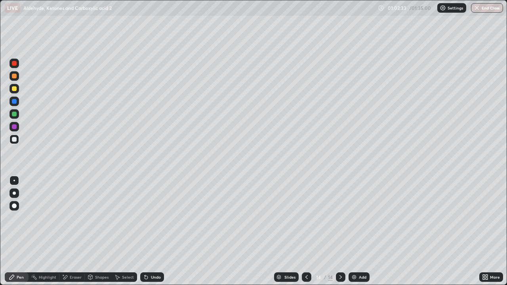
click at [14, 115] on div at bounding box center [14, 114] width 5 height 5
click at [130, 232] on div "Select" at bounding box center [124, 278] width 25 height 16
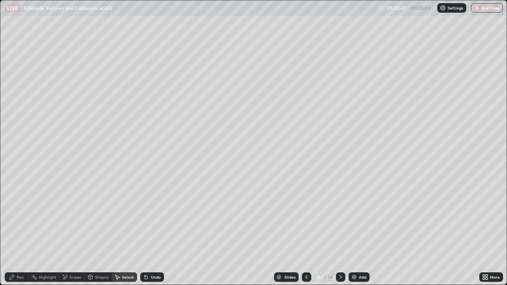
click at [119, 232] on div "Select" at bounding box center [124, 278] width 25 height 10
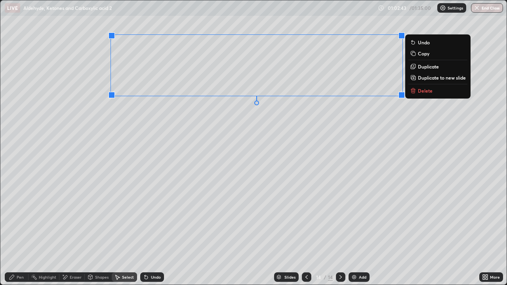
click at [427, 67] on p "Duplicate" at bounding box center [428, 66] width 21 height 6
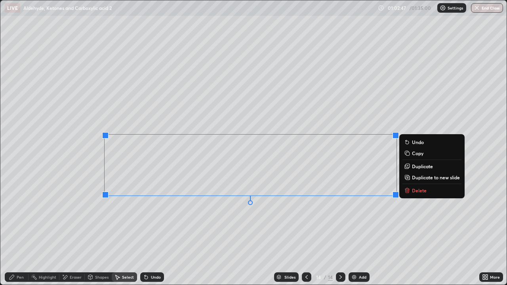
click at [71, 232] on div "Eraser" at bounding box center [71, 278] width 25 height 10
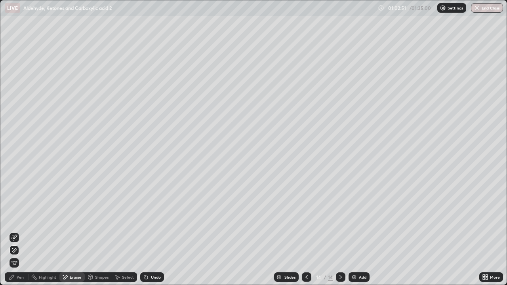
click at [16, 232] on div "Pen" at bounding box center [17, 278] width 24 height 10
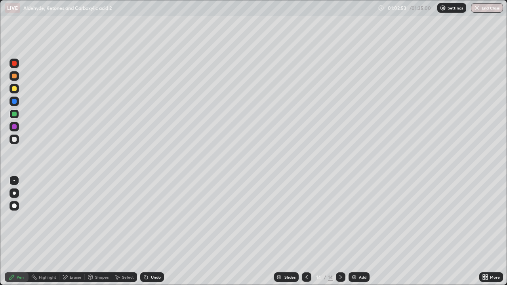
click at [15, 140] on div at bounding box center [14, 139] width 5 height 5
click at [78, 232] on div "Eraser" at bounding box center [71, 278] width 25 height 10
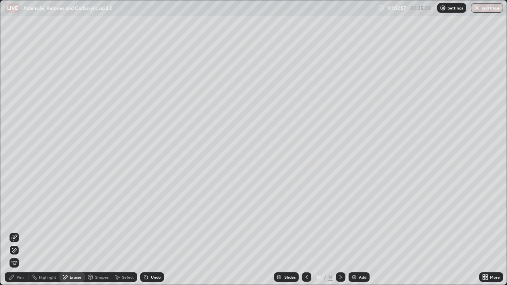
click at [18, 232] on div "Pen" at bounding box center [20, 278] width 7 height 4
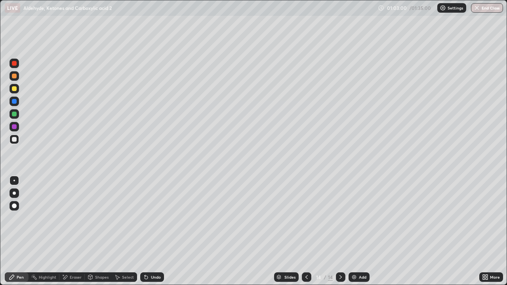
click at [14, 129] on div at bounding box center [14, 126] width 5 height 5
click at [13, 106] on div at bounding box center [15, 102] width 10 height 10
click at [14, 88] on div at bounding box center [14, 88] width 5 height 5
click at [362, 232] on div "Add" at bounding box center [363, 278] width 8 height 4
click at [9, 154] on div "Erase all" at bounding box center [14, 143] width 19 height 254
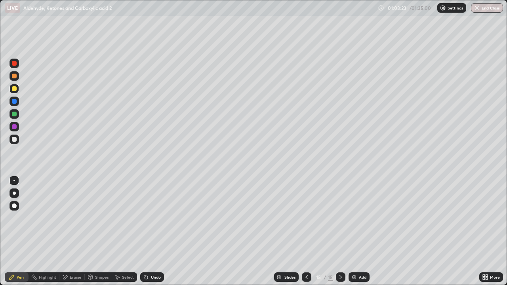
click at [16, 141] on div at bounding box center [14, 139] width 5 height 5
click at [17, 113] on div at bounding box center [15, 114] width 10 height 10
click at [14, 141] on div at bounding box center [14, 139] width 5 height 5
click at [155, 232] on div "Undo" at bounding box center [152, 278] width 24 height 10
click at [11, 93] on div at bounding box center [15, 89] width 10 height 10
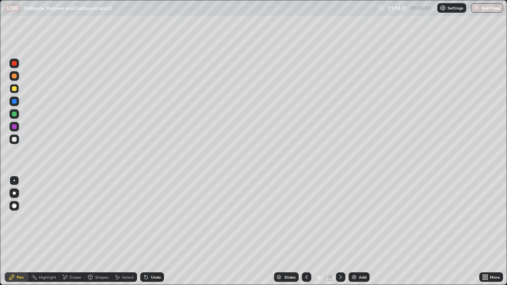
click at [14, 64] on div at bounding box center [14, 63] width 5 height 5
click at [154, 232] on div "Undo" at bounding box center [152, 278] width 24 height 10
click at [356, 232] on img at bounding box center [354, 277] width 6 height 6
click at [18, 86] on div at bounding box center [15, 89] width 10 height 10
click at [16, 142] on div at bounding box center [15, 140] width 10 height 10
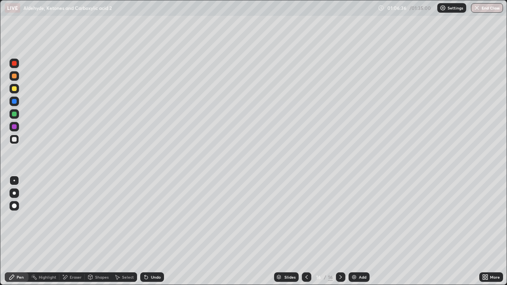
click at [15, 98] on div at bounding box center [15, 102] width 10 height 10
click at [17, 78] on div at bounding box center [15, 76] width 10 height 10
click at [15, 88] on div at bounding box center [14, 88] width 5 height 5
click at [17, 143] on div at bounding box center [15, 140] width 10 height 10
click at [15, 89] on div at bounding box center [14, 88] width 5 height 5
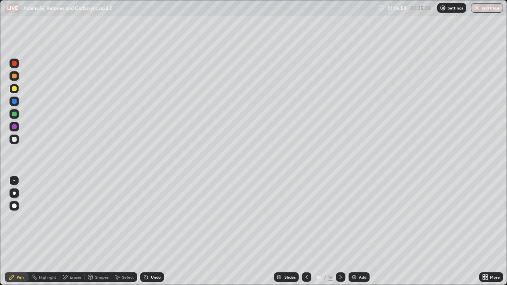
click at [16, 139] on div at bounding box center [14, 139] width 5 height 5
click at [153, 232] on div "Undo" at bounding box center [152, 278] width 24 height 10
click at [156, 232] on div "Undo" at bounding box center [152, 278] width 24 height 10
click at [153, 232] on div "Undo" at bounding box center [152, 278] width 24 height 10
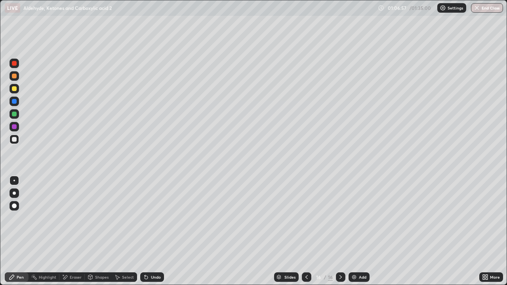
click at [148, 232] on div "Undo" at bounding box center [152, 278] width 24 height 10
click at [16, 116] on div at bounding box center [15, 114] width 10 height 10
click at [16, 88] on div at bounding box center [14, 88] width 5 height 5
click at [15, 76] on div at bounding box center [14, 76] width 5 height 5
click at [358, 232] on div "Add" at bounding box center [359, 278] width 21 height 10
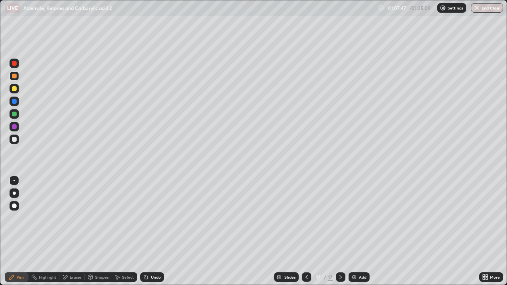
click at [15, 115] on div at bounding box center [14, 114] width 5 height 5
click at [12, 141] on div at bounding box center [14, 139] width 5 height 5
click at [118, 232] on icon at bounding box center [117, 277] width 6 height 6
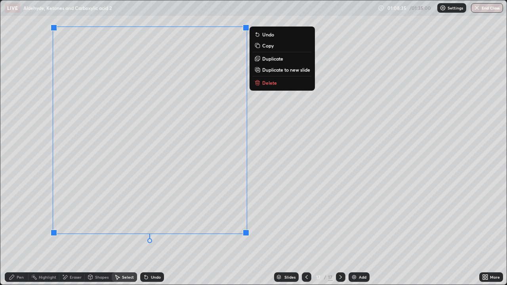
click at [272, 71] on p "Duplicate to new slide" at bounding box center [286, 70] width 48 height 6
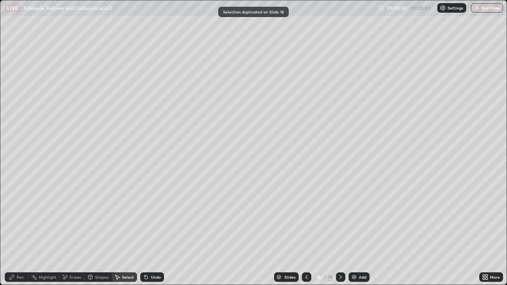
click at [72, 232] on div "Eraser" at bounding box center [76, 278] width 12 height 4
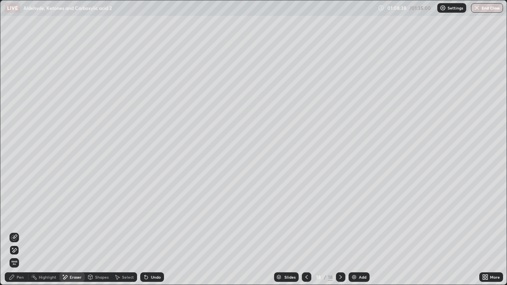
click at [20, 232] on div "Pen" at bounding box center [20, 278] width 7 height 4
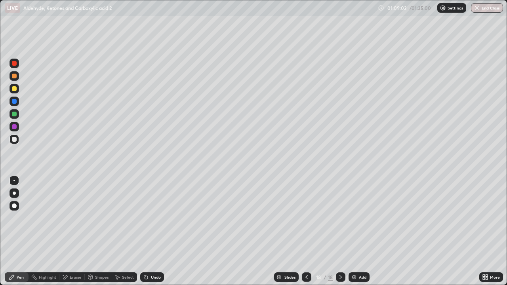
click at [14, 123] on div at bounding box center [15, 127] width 10 height 10
click at [354, 232] on img at bounding box center [354, 277] width 6 height 6
click at [13, 143] on div at bounding box center [15, 140] width 10 height 10
click at [14, 209] on div at bounding box center [15, 206] width 10 height 10
click at [15, 111] on div at bounding box center [15, 114] width 10 height 10
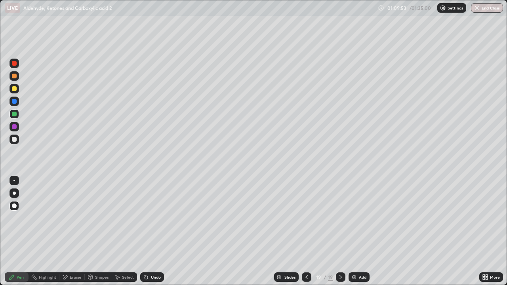
click at [17, 177] on div at bounding box center [15, 181] width 10 height 10
click at [17, 93] on div at bounding box center [15, 89] width 10 height 10
click at [13, 143] on div at bounding box center [15, 140] width 10 height 10
click at [16, 92] on div at bounding box center [15, 89] width 10 height 10
click at [14, 140] on div at bounding box center [14, 139] width 5 height 5
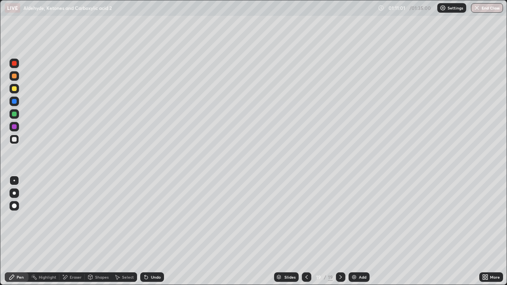
click at [15, 114] on div at bounding box center [14, 114] width 5 height 5
click at [16, 102] on div at bounding box center [14, 101] width 5 height 5
click at [17, 136] on div at bounding box center [15, 140] width 10 height 10
click at [15, 127] on div at bounding box center [14, 126] width 5 height 5
click at [14, 142] on div at bounding box center [14, 139] width 5 height 5
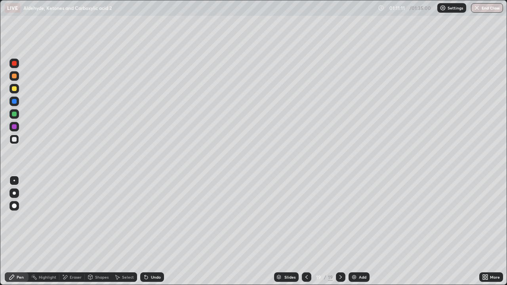
click at [16, 116] on div at bounding box center [15, 114] width 10 height 10
click at [15, 101] on div at bounding box center [14, 101] width 5 height 5
click at [122, 232] on div "Select" at bounding box center [128, 278] width 12 height 4
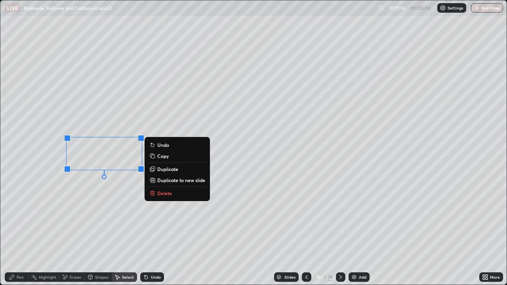
click at [163, 172] on p "Duplicate" at bounding box center [167, 169] width 21 height 6
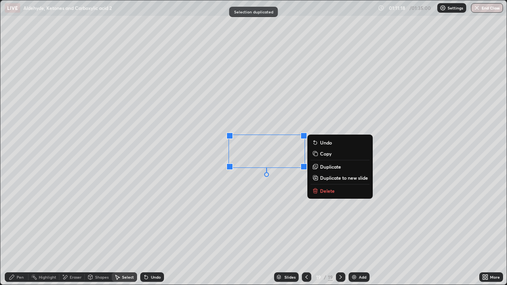
click at [21, 232] on div "Pen" at bounding box center [17, 278] width 24 height 10
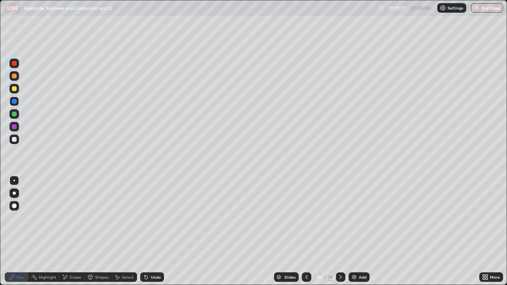
click at [123, 232] on div "Select" at bounding box center [124, 278] width 25 height 10
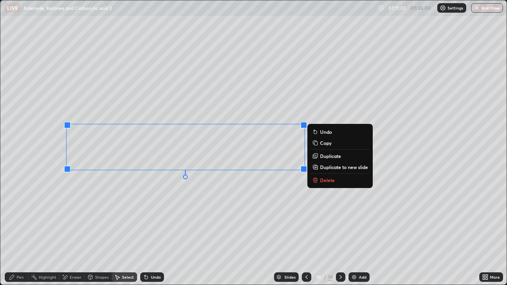
click at [320, 157] on p "Duplicate" at bounding box center [330, 156] width 21 height 6
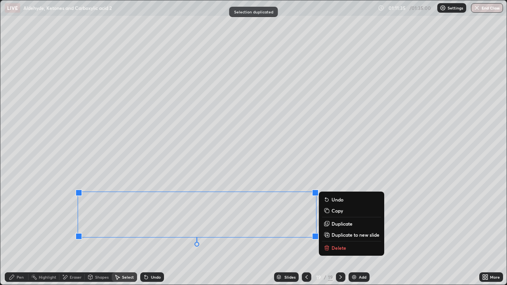
click at [17, 232] on div "Pen" at bounding box center [20, 278] width 7 height 4
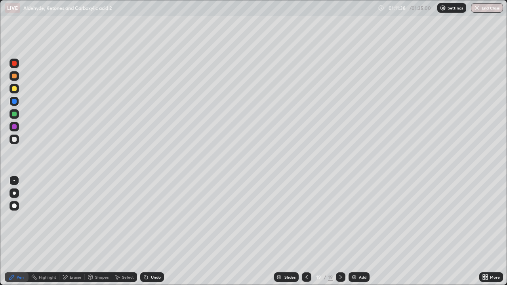
click at [14, 141] on div at bounding box center [14, 139] width 5 height 5
click at [71, 232] on div "Eraser" at bounding box center [71, 278] width 25 height 10
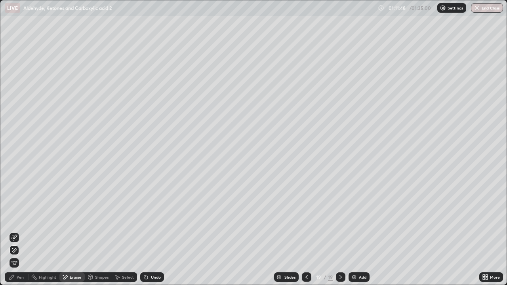
click at [19, 232] on div "Pen" at bounding box center [20, 278] width 7 height 4
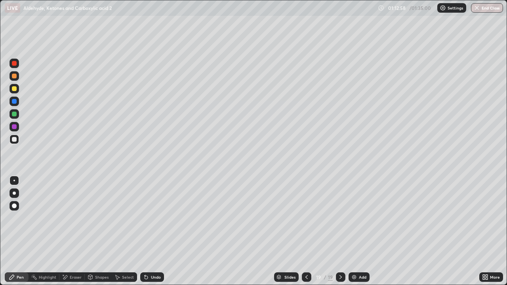
click at [10, 111] on div at bounding box center [15, 114] width 10 height 10
click at [354, 232] on img at bounding box center [354, 277] width 6 height 6
click at [15, 90] on div at bounding box center [14, 88] width 5 height 5
click at [13, 77] on div at bounding box center [14, 76] width 5 height 5
click at [10, 140] on div at bounding box center [15, 140] width 10 height 10
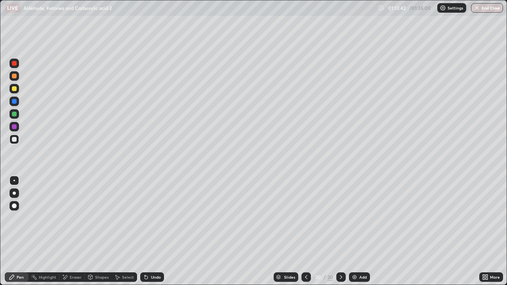
click at [15, 143] on div at bounding box center [15, 140] width 10 height 10
click at [12, 118] on div at bounding box center [15, 114] width 10 height 10
click at [18, 138] on div at bounding box center [15, 140] width 10 height 10
click at [17, 111] on div at bounding box center [15, 114] width 10 height 10
click at [367, 232] on div "Add" at bounding box center [359, 278] width 21 height 10
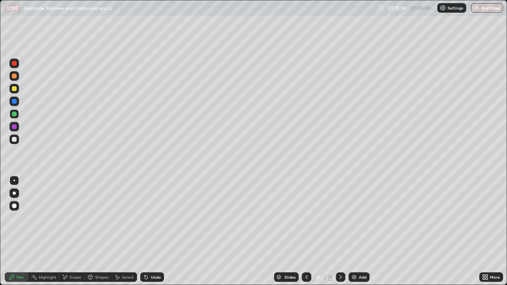
click at [15, 92] on div at bounding box center [15, 89] width 10 height 10
click at [14, 140] on div at bounding box center [14, 139] width 5 height 5
click at [10, 111] on div at bounding box center [15, 114] width 10 height 10
click at [14, 140] on div at bounding box center [14, 139] width 5 height 5
click at [11, 126] on div at bounding box center [15, 127] width 10 height 10
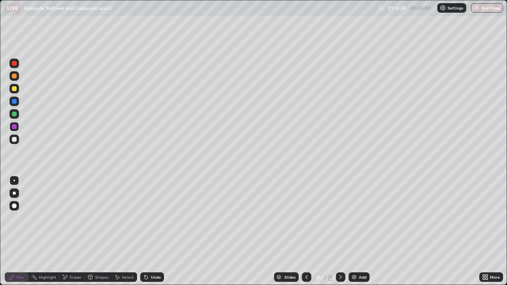
click at [15, 140] on div at bounding box center [14, 139] width 5 height 5
click at [119, 232] on icon at bounding box center [117, 277] width 6 height 6
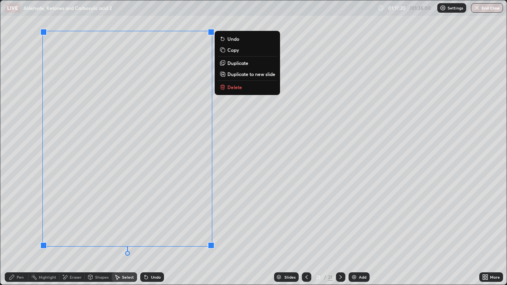
click at [243, 78] on button "Duplicate to new slide" at bounding box center [247, 74] width 59 height 10
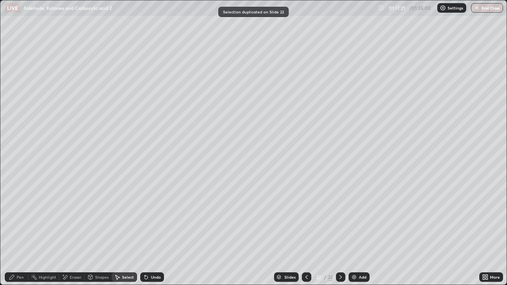
click at [69, 232] on div "Eraser" at bounding box center [71, 278] width 25 height 10
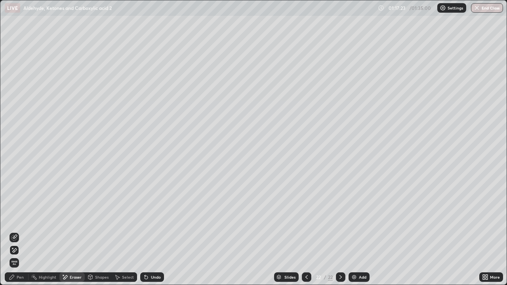
click at [17, 232] on div "Pen" at bounding box center [20, 278] width 7 height 4
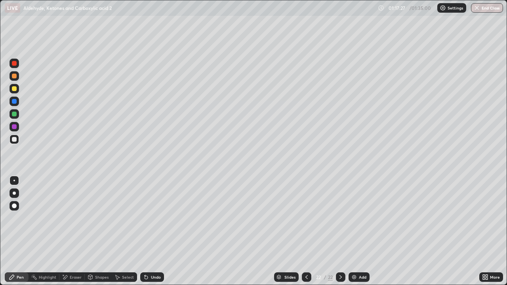
click at [71, 232] on div "Eraser" at bounding box center [76, 278] width 12 height 4
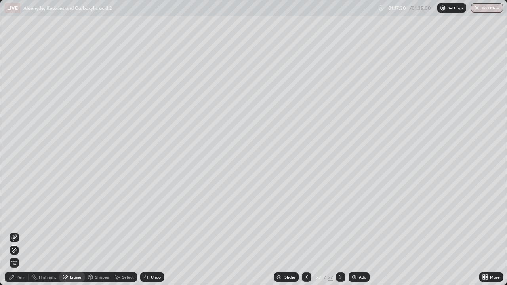
click at [15, 232] on div "Pen" at bounding box center [17, 278] width 24 height 10
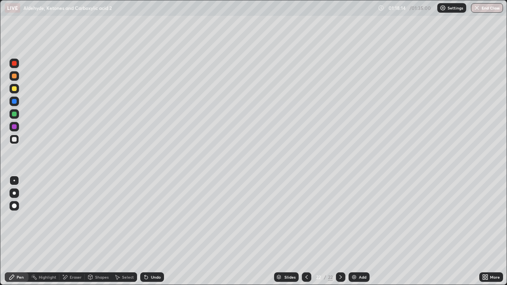
click at [306, 232] on icon at bounding box center [307, 277] width 6 height 6
click at [339, 232] on icon at bounding box center [341, 277] width 6 height 6
click at [130, 232] on div "Select" at bounding box center [128, 278] width 12 height 4
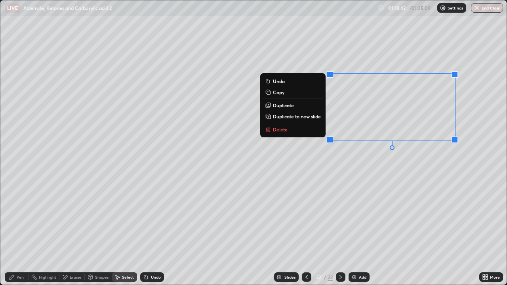
click at [292, 117] on p "Duplicate to new slide" at bounding box center [297, 116] width 48 height 6
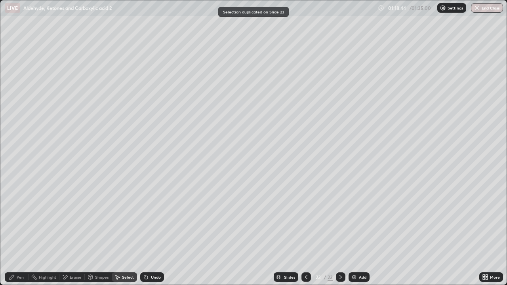
click at [19, 232] on div "Pen" at bounding box center [17, 278] width 24 height 10
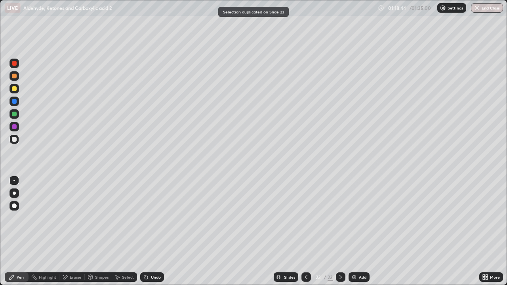
click at [15, 144] on div at bounding box center [15, 140] width 10 height 10
click at [15, 113] on div at bounding box center [14, 114] width 5 height 5
click at [11, 140] on div at bounding box center [15, 140] width 10 height 10
click at [11, 92] on div at bounding box center [15, 89] width 10 height 10
click at [353, 232] on img at bounding box center [354, 277] width 6 height 6
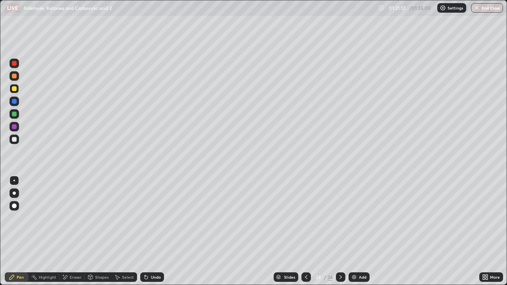
click at [11, 117] on div at bounding box center [15, 114] width 10 height 10
click at [145, 232] on icon at bounding box center [145, 276] width 1 height 1
click at [15, 138] on div at bounding box center [14, 139] width 5 height 5
click at [121, 232] on div "Select" at bounding box center [124, 278] width 25 height 10
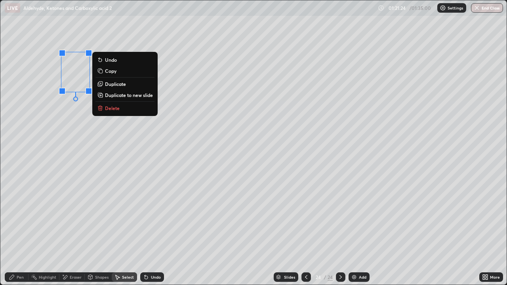
click at [113, 84] on p "Duplicate" at bounding box center [115, 84] width 21 height 6
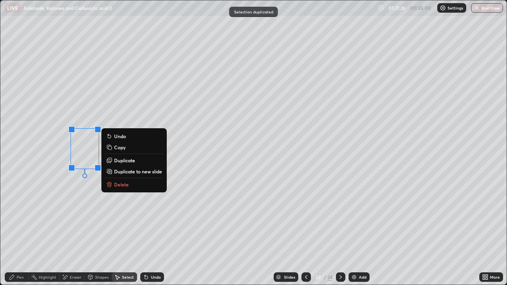
click at [67, 232] on div "Eraser" at bounding box center [71, 278] width 25 height 10
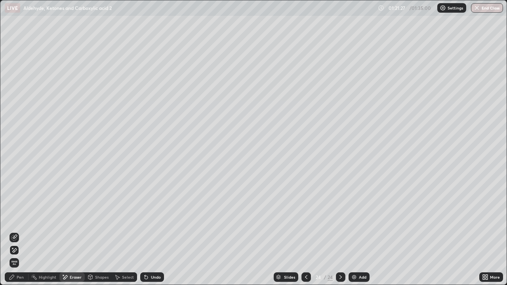
click at [16, 232] on div "Pen" at bounding box center [17, 278] width 24 height 10
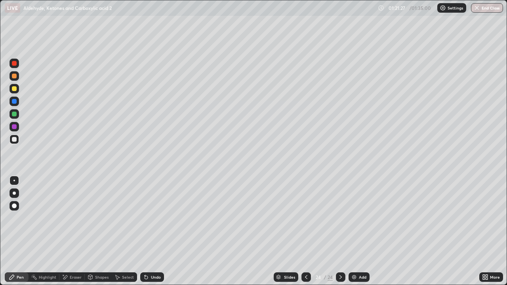
click at [15, 117] on div at bounding box center [15, 114] width 10 height 10
click at [15, 105] on div at bounding box center [15, 102] width 10 height 10
click at [148, 232] on icon at bounding box center [146, 277] width 6 height 6
click at [122, 232] on div "Select" at bounding box center [124, 278] width 25 height 10
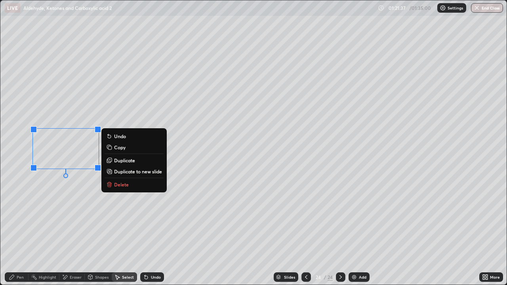
click at [122, 164] on button "Duplicate" at bounding box center [134, 161] width 59 height 10
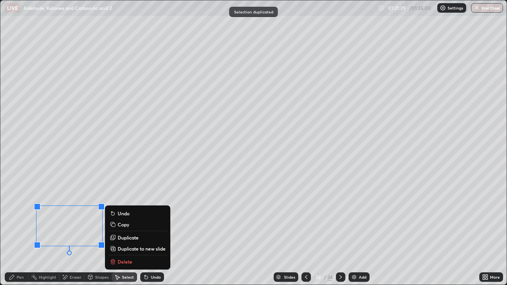
click at [17, 232] on div "Pen" at bounding box center [20, 278] width 7 height 4
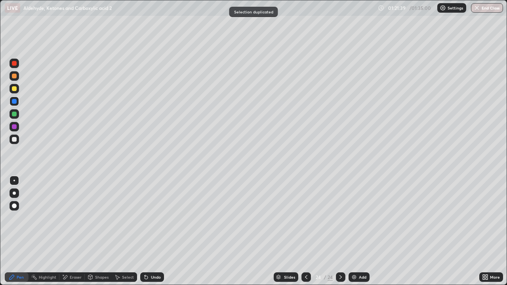
click at [70, 232] on div "Eraser" at bounding box center [76, 278] width 12 height 4
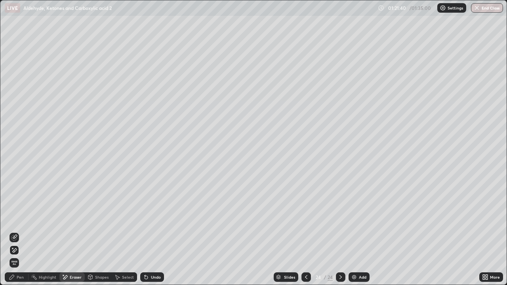
click at [14, 232] on icon at bounding box center [12, 277] width 6 height 6
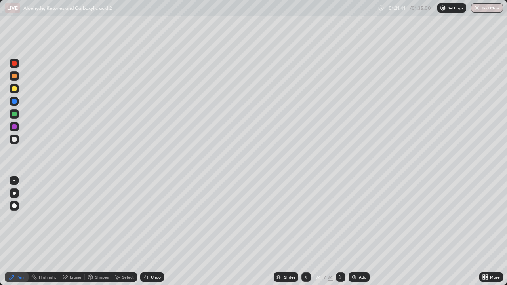
click at [14, 140] on div at bounding box center [14, 139] width 5 height 5
click at [124, 232] on div "Select" at bounding box center [128, 278] width 12 height 4
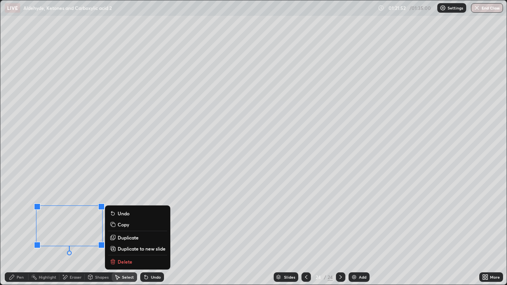
click at [129, 232] on p "Duplicate" at bounding box center [128, 238] width 21 height 6
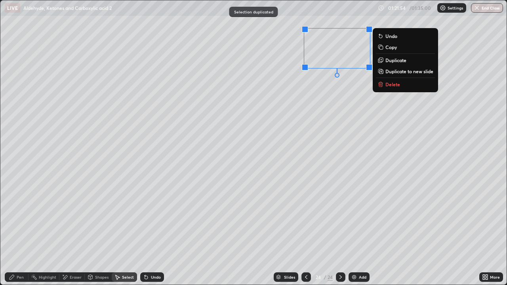
click at [391, 50] on p "Copy" at bounding box center [391, 47] width 11 height 6
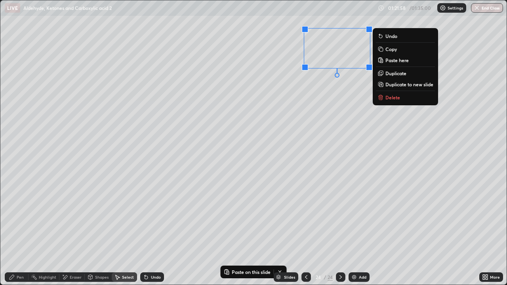
click at [397, 77] on button "Duplicate" at bounding box center [405, 74] width 59 height 10
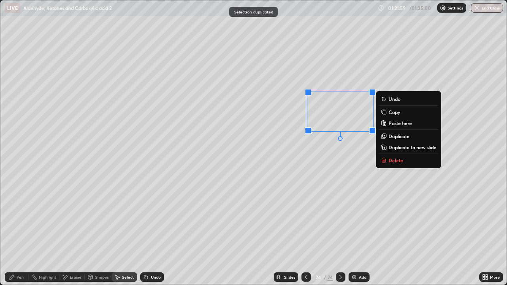
click at [402, 127] on button "Paste here" at bounding box center [408, 124] width 59 height 10
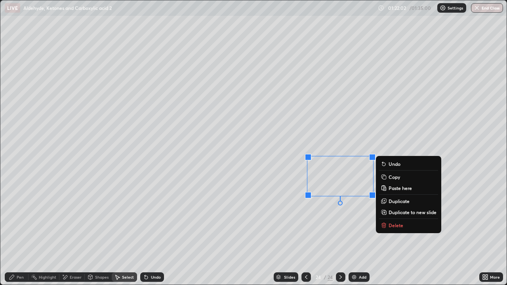
click at [77, 232] on div "Eraser" at bounding box center [71, 278] width 25 height 10
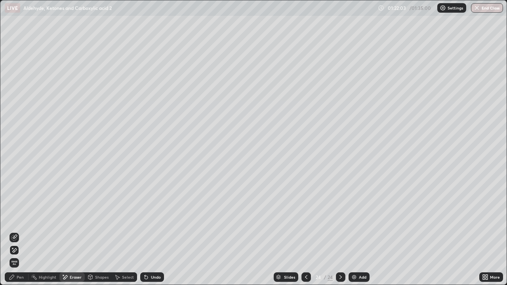
click at [17, 232] on icon at bounding box center [15, 237] width 4 height 4
click at [13, 232] on icon at bounding box center [12, 248] width 1 height 1
click at [19, 232] on div "Pen" at bounding box center [17, 278] width 24 height 10
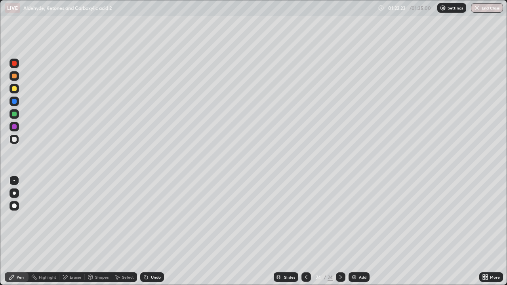
click at [15, 90] on div at bounding box center [14, 88] width 5 height 5
click at [15, 139] on div at bounding box center [14, 139] width 5 height 5
click at [15, 89] on div at bounding box center [14, 88] width 5 height 5
click at [15, 78] on div at bounding box center [14, 76] width 5 height 5
click at [14, 64] on div at bounding box center [14, 63] width 5 height 5
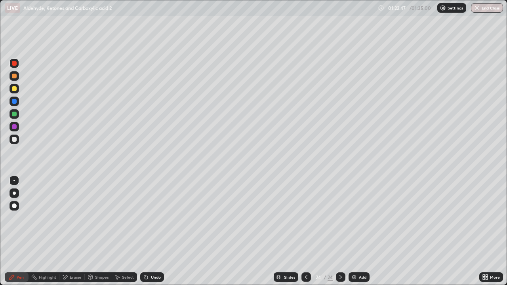
click at [151, 232] on div "Undo" at bounding box center [152, 278] width 24 height 10
click at [145, 232] on icon at bounding box center [146, 277] width 3 height 3
click at [149, 232] on div "Undo" at bounding box center [152, 278] width 24 height 10
click at [151, 232] on div "Undo" at bounding box center [152, 278] width 24 height 10
click at [154, 232] on div "Undo" at bounding box center [152, 278] width 24 height 10
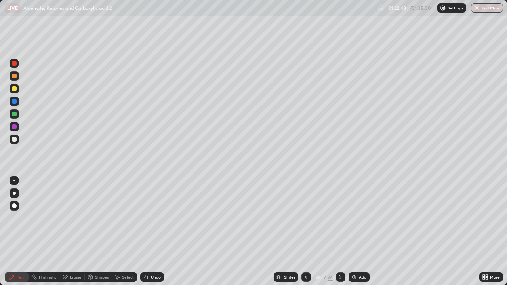
click at [153, 232] on div "Undo" at bounding box center [152, 278] width 24 height 10
click at [154, 232] on div "Undo" at bounding box center [152, 278] width 24 height 10
click at [151, 232] on div "Undo" at bounding box center [156, 278] width 10 height 4
click at [19, 140] on div at bounding box center [15, 140] width 10 height 10
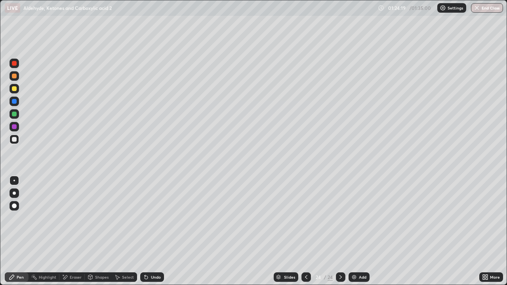
click at [77, 232] on div "Eraser" at bounding box center [76, 278] width 12 height 4
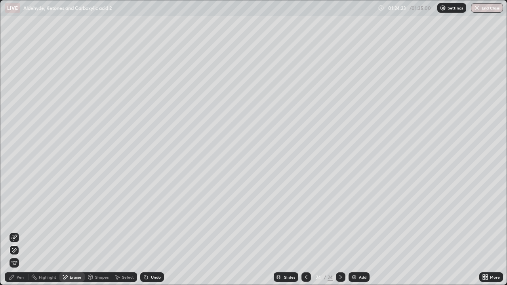
click at [18, 232] on div "Pen" at bounding box center [20, 278] width 7 height 4
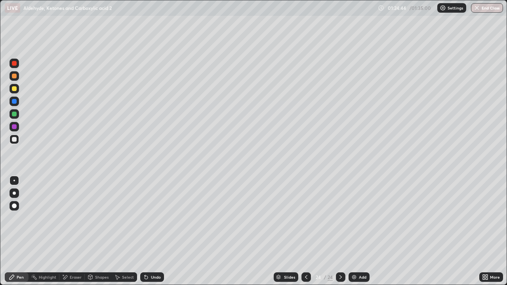
click at [13, 128] on div at bounding box center [14, 126] width 5 height 5
click at [13, 88] on div at bounding box center [14, 88] width 5 height 5
click at [11, 136] on div at bounding box center [15, 140] width 10 height 10
click at [19, 115] on div at bounding box center [15, 114] width 10 height 10
click at [357, 232] on div "Add" at bounding box center [359, 278] width 21 height 10
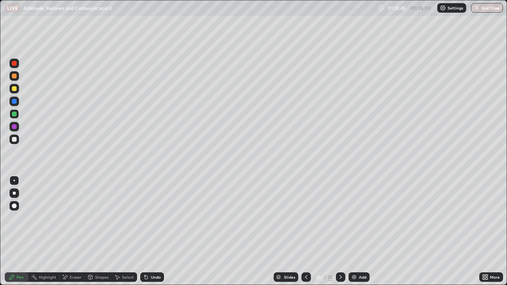
click at [14, 101] on div at bounding box center [14, 101] width 5 height 5
click at [16, 92] on div at bounding box center [15, 89] width 10 height 10
click at [80, 232] on div "Eraser" at bounding box center [71, 278] width 25 height 10
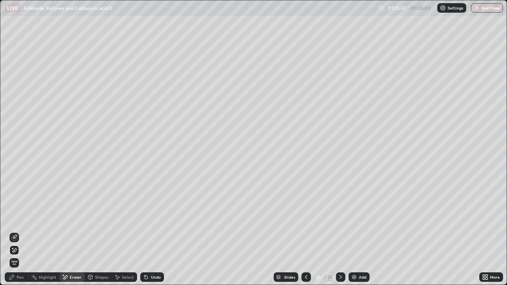
click at [23, 232] on div "Pen" at bounding box center [20, 278] width 7 height 4
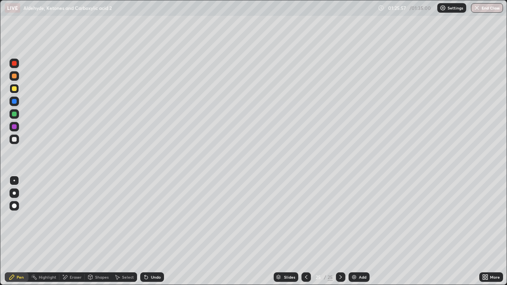
click at [15, 114] on div at bounding box center [14, 114] width 5 height 5
click at [14, 140] on div at bounding box center [14, 139] width 5 height 5
click at [14, 88] on div at bounding box center [14, 88] width 5 height 5
click at [15, 130] on div at bounding box center [15, 127] width 10 height 10
click at [17, 136] on div at bounding box center [15, 140] width 10 height 10
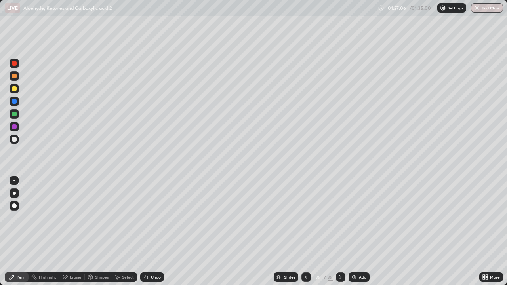
click at [60, 232] on div "Eraser" at bounding box center [71, 278] width 25 height 10
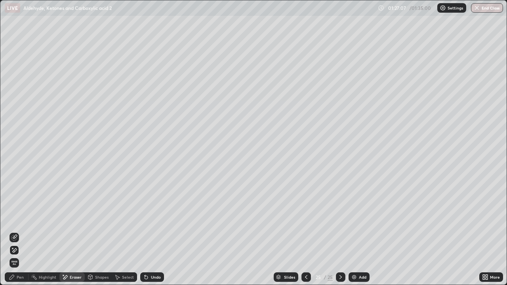
click at [67, 232] on div "Eraser" at bounding box center [71, 278] width 25 height 10
click at [23, 232] on div "Pen" at bounding box center [17, 278] width 24 height 10
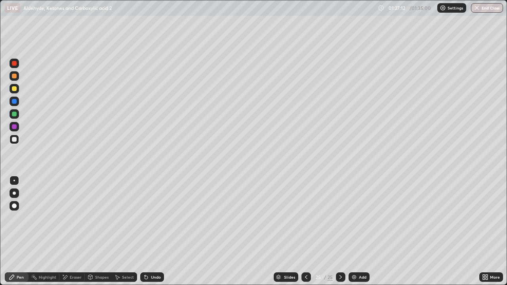
click at [70, 232] on div "Eraser" at bounding box center [76, 278] width 12 height 4
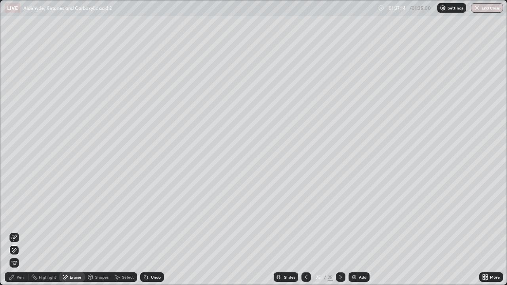
click at [22, 232] on div "Pen" at bounding box center [17, 278] width 24 height 10
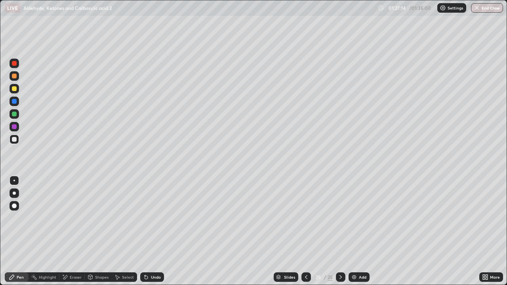
click at [13, 127] on div at bounding box center [14, 126] width 5 height 5
click at [18, 136] on div at bounding box center [15, 140] width 10 height 10
click at [12, 114] on div at bounding box center [14, 114] width 5 height 5
click at [358, 232] on div "Add" at bounding box center [359, 278] width 21 height 10
click at [15, 93] on div at bounding box center [15, 89] width 10 height 10
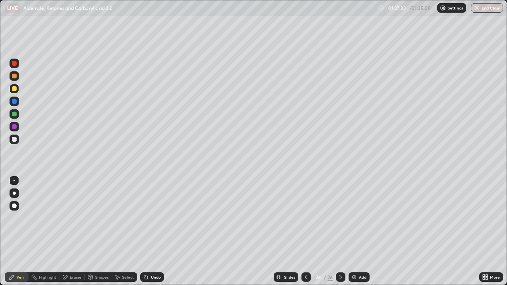
click at [14, 138] on div at bounding box center [14, 139] width 5 height 5
click at [13, 114] on div at bounding box center [14, 114] width 5 height 5
click at [13, 98] on div at bounding box center [15, 102] width 10 height 10
click at [14, 100] on div at bounding box center [14, 101] width 5 height 5
click at [152, 232] on div "Undo" at bounding box center [152, 278] width 24 height 10
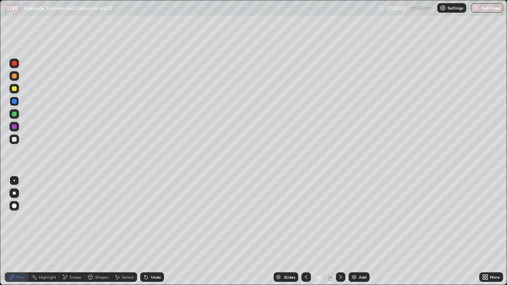
click at [16, 143] on div at bounding box center [15, 140] width 10 height 10
click at [121, 232] on div "Select" at bounding box center [124, 278] width 25 height 10
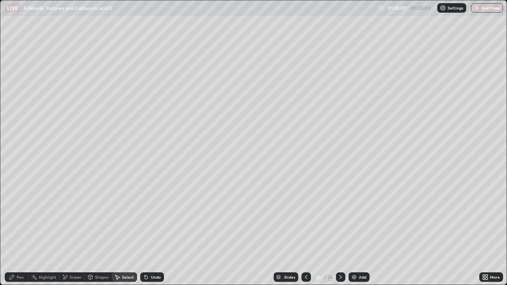
click at [72, 232] on div "Eraser" at bounding box center [76, 278] width 12 height 4
click at [16, 232] on div "Pen" at bounding box center [17, 278] width 24 height 10
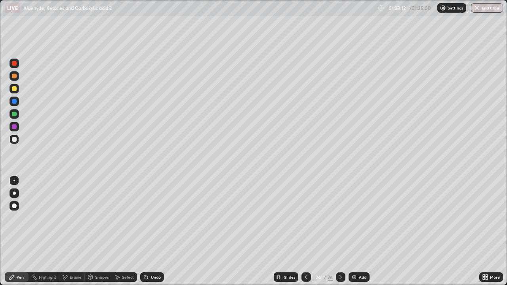
click at [15, 143] on div at bounding box center [15, 140] width 10 height 10
click at [149, 232] on div "Undo" at bounding box center [152, 278] width 24 height 10
click at [11, 91] on div at bounding box center [15, 89] width 10 height 10
click at [131, 232] on div "Select" at bounding box center [124, 278] width 25 height 10
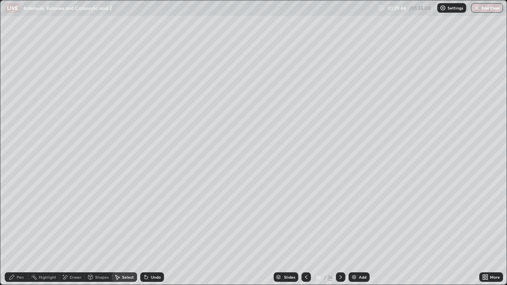
click at [126, 232] on div "Select" at bounding box center [128, 278] width 12 height 4
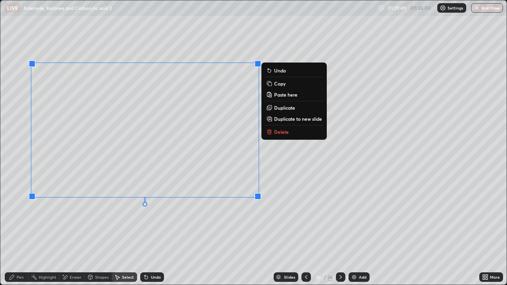
click at [73, 232] on div "Eraser" at bounding box center [71, 278] width 25 height 10
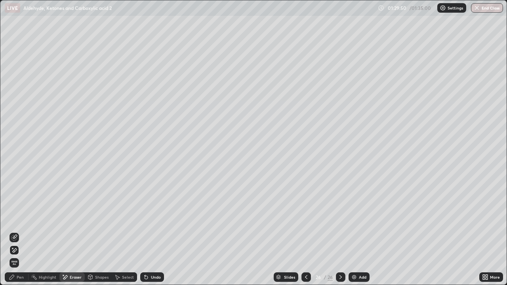
click at [46, 232] on div "Highlight" at bounding box center [47, 278] width 17 height 4
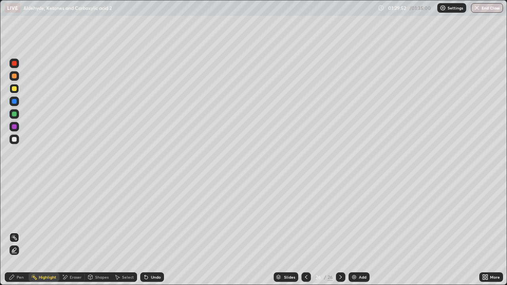
click at [13, 232] on div at bounding box center [15, 251] width 10 height 10
click at [130, 232] on div "Select" at bounding box center [124, 278] width 25 height 10
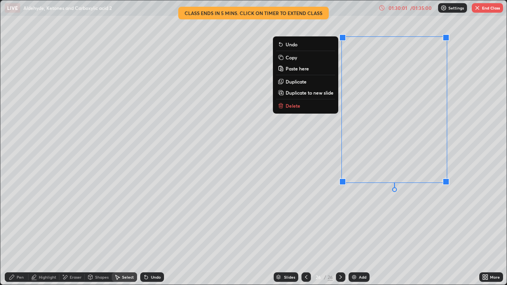
click at [298, 95] on p "Duplicate to new slide" at bounding box center [310, 93] width 48 height 6
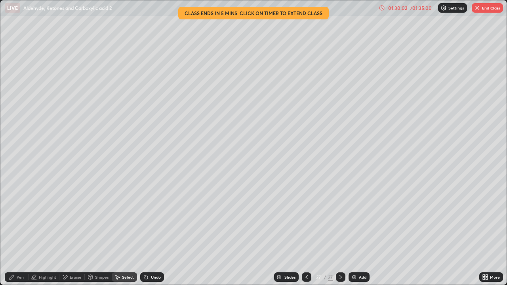
click at [409, 11] on div "01:30:02 / 01:35:00" at bounding box center [406, 8] width 55 height 6
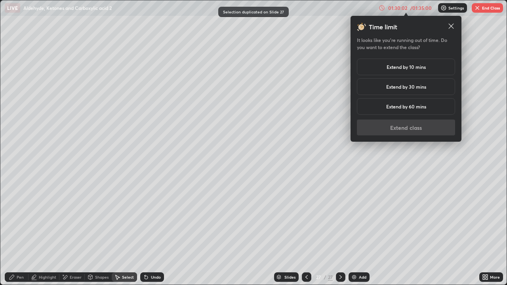
click at [398, 68] on h5 "Extend by 10 mins" at bounding box center [406, 66] width 39 height 7
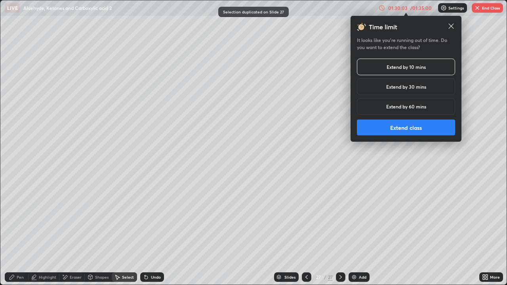
click at [406, 134] on button "Extend class" at bounding box center [406, 128] width 98 height 16
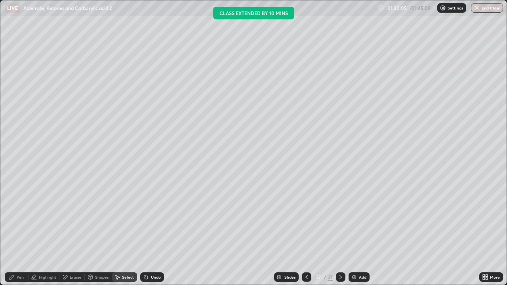
click at [21, 232] on div "Pen" at bounding box center [17, 278] width 24 height 10
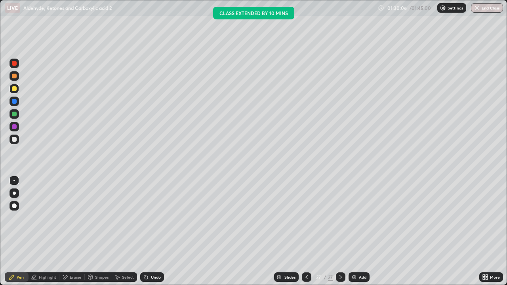
click at [13, 111] on div at bounding box center [15, 114] width 10 height 10
click at [11, 78] on div at bounding box center [15, 76] width 10 height 10
click at [475, 11] on img "button" at bounding box center [477, 8] width 6 height 6
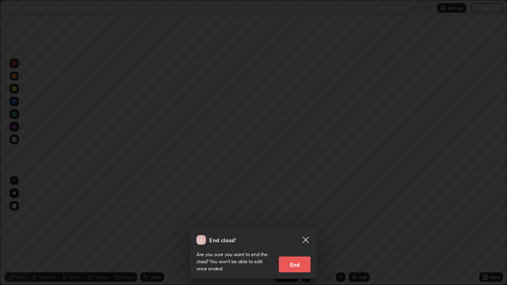
click at [280, 232] on button "End" at bounding box center [295, 265] width 32 height 16
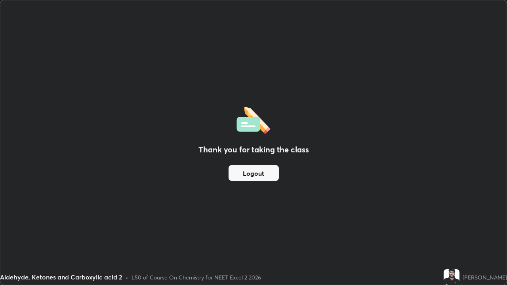
click at [267, 175] on button "Logout" at bounding box center [254, 173] width 50 height 16
click at [269, 172] on button "Logout" at bounding box center [254, 173] width 50 height 16
